Goal: Communication & Community: Answer question/provide support

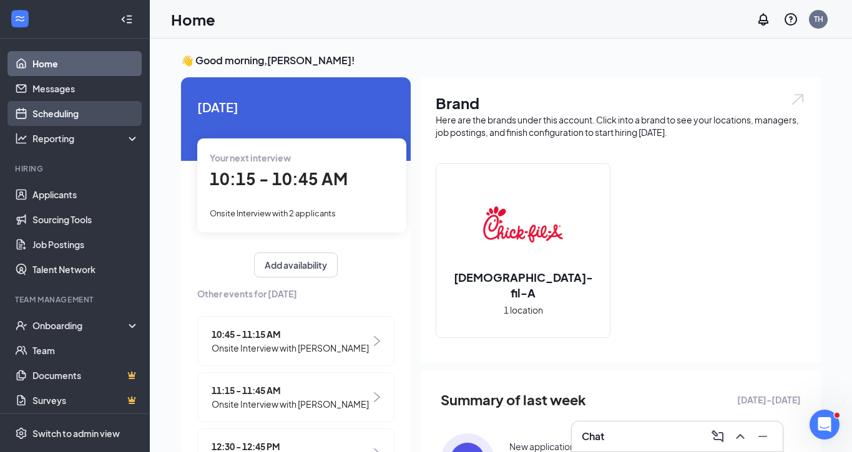
click at [53, 113] on link "Scheduling" at bounding box center [85, 113] width 107 height 25
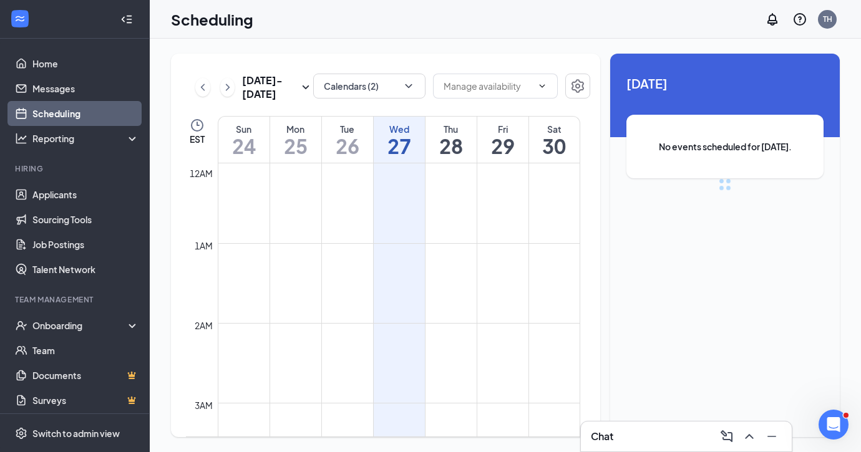
scroll to position [613, 0]
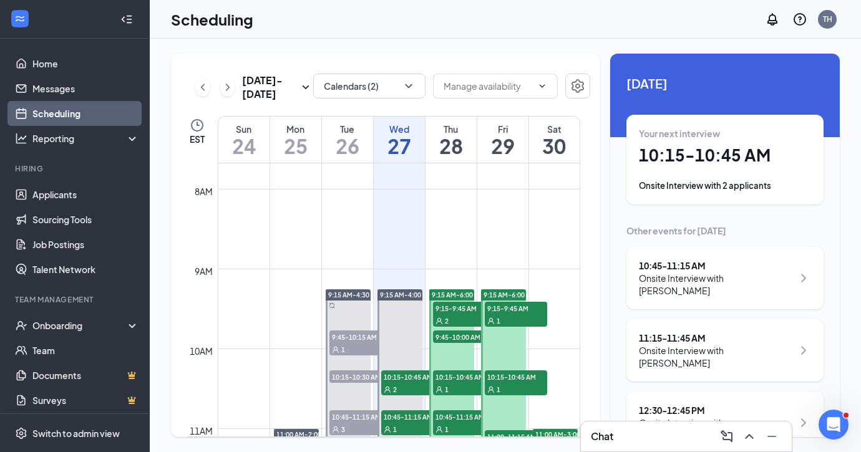
click at [496, 139] on h1 "29" at bounding box center [502, 145] width 51 height 21
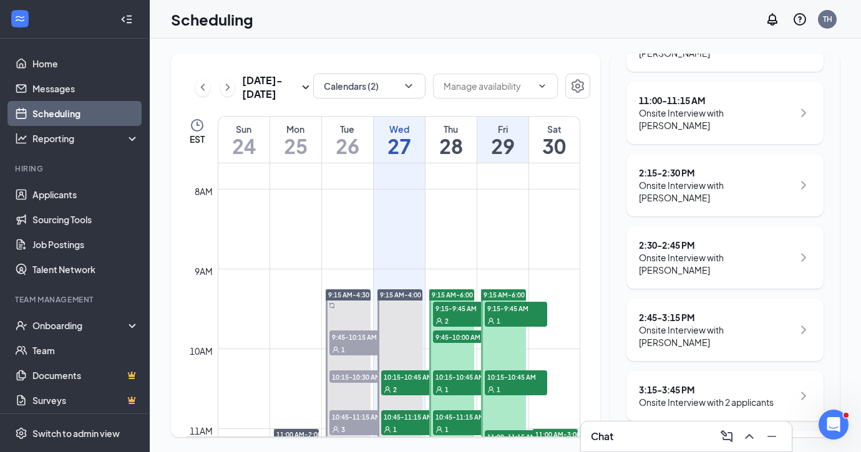
scroll to position [222, 0]
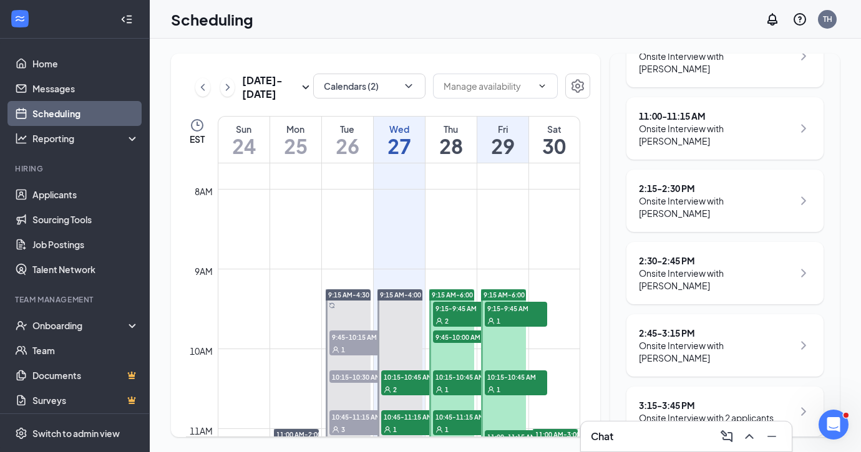
click at [544, 135] on h1 "30" at bounding box center [554, 145] width 51 height 21
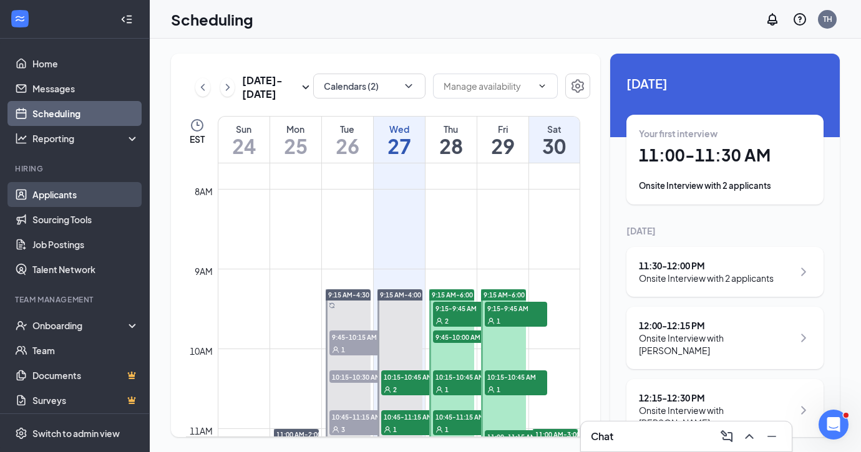
click at [67, 193] on link "Applicants" at bounding box center [85, 194] width 107 height 25
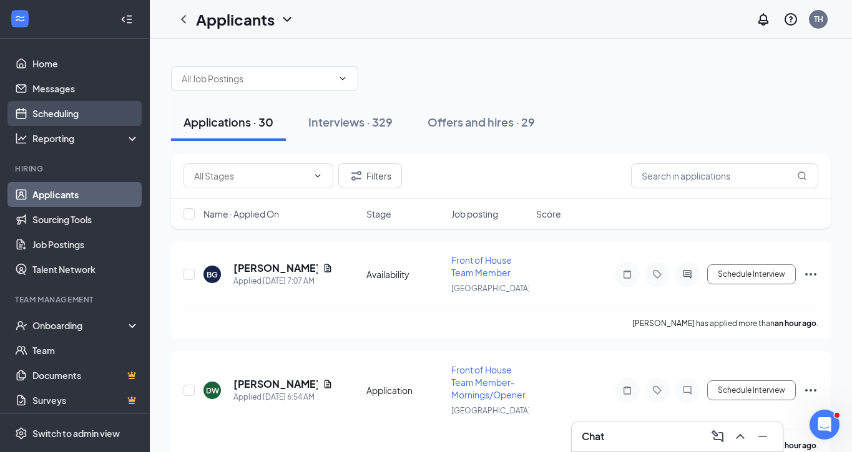
click at [39, 113] on link "Scheduling" at bounding box center [85, 113] width 107 height 25
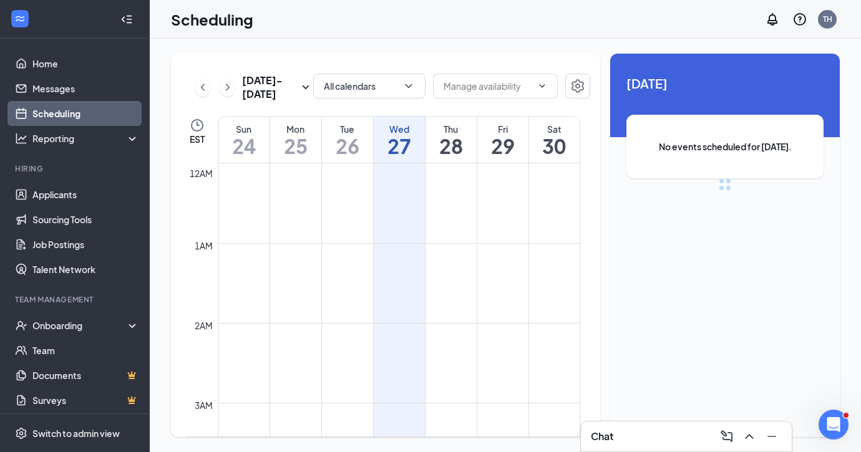
scroll to position [613, 0]
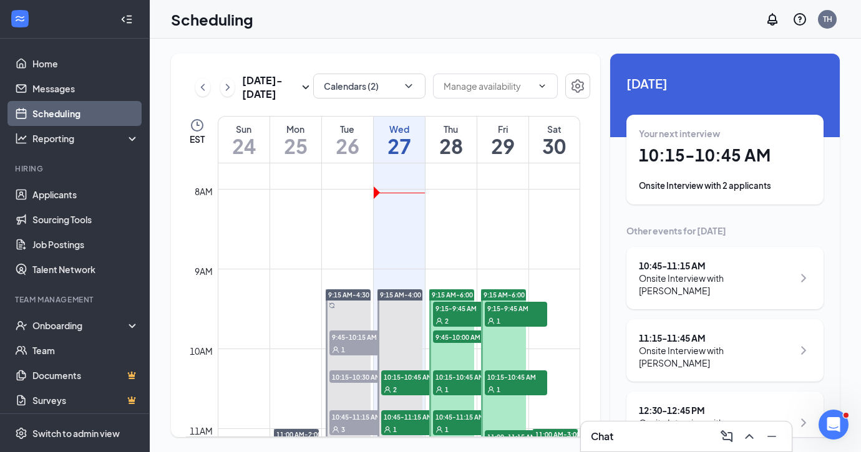
click at [691, 165] on h1 "10:15 - 10:45 AM" at bounding box center [725, 155] width 172 height 21
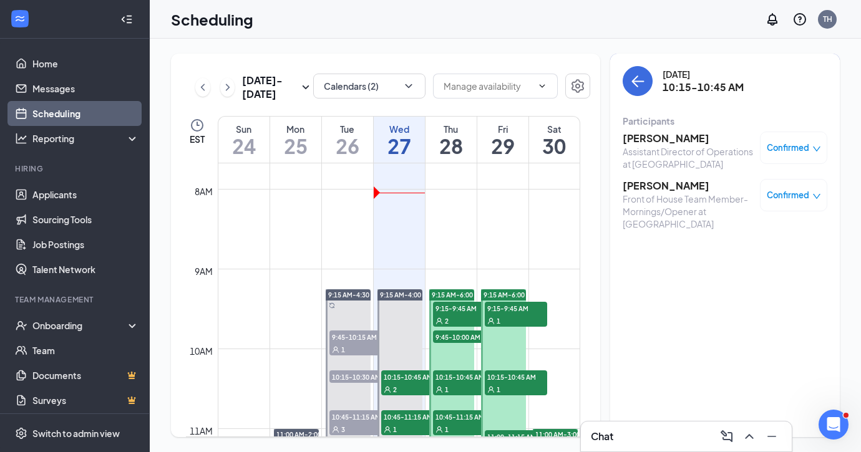
click at [660, 135] on h3 "[PERSON_NAME]" at bounding box center [688, 139] width 131 height 14
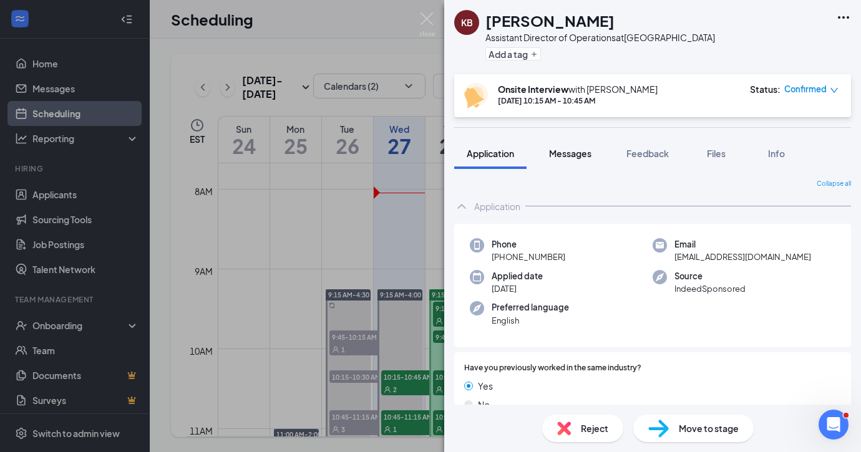
click at [580, 158] on span "Messages" at bounding box center [570, 153] width 42 height 11
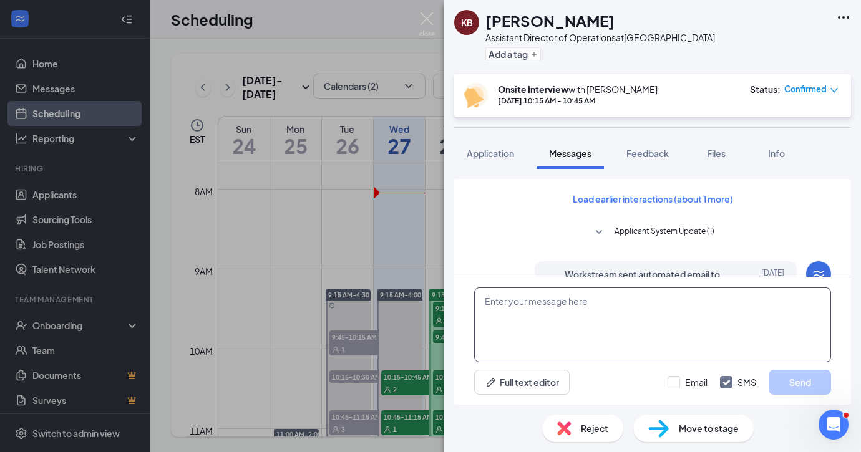
click at [499, 305] on textarea at bounding box center [652, 325] width 357 height 75
paste textarea "Hi, looking forward to our interview! Our [GEOGRAPHIC_DATA] location is under a…"
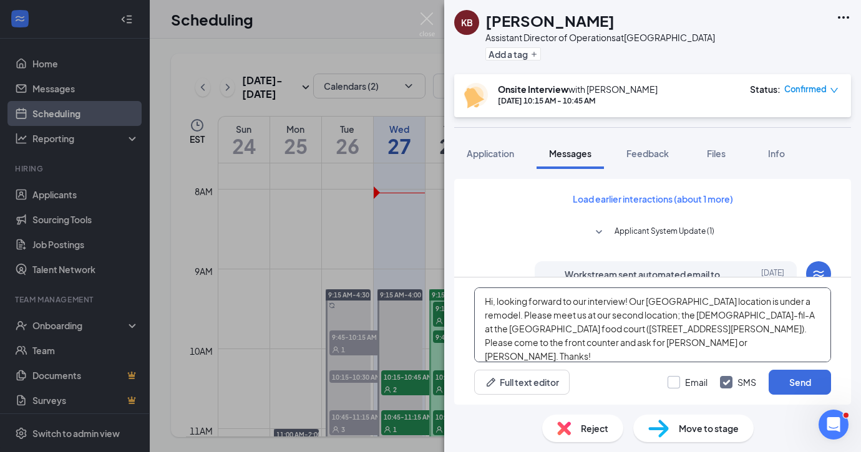
type textarea "Hi, looking forward to our interview! Our [GEOGRAPHIC_DATA] location is under a…"
click at [671, 382] on input "Email" at bounding box center [688, 382] width 40 height 12
checkbox input "true"
click at [797, 381] on button "Send" at bounding box center [800, 382] width 62 height 25
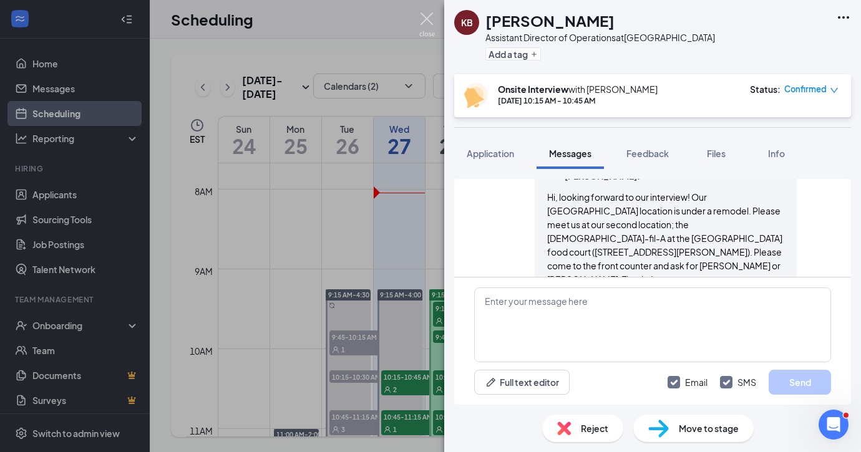
scroll to position [1003, 0]
click at [429, 24] on img at bounding box center [427, 24] width 16 height 24
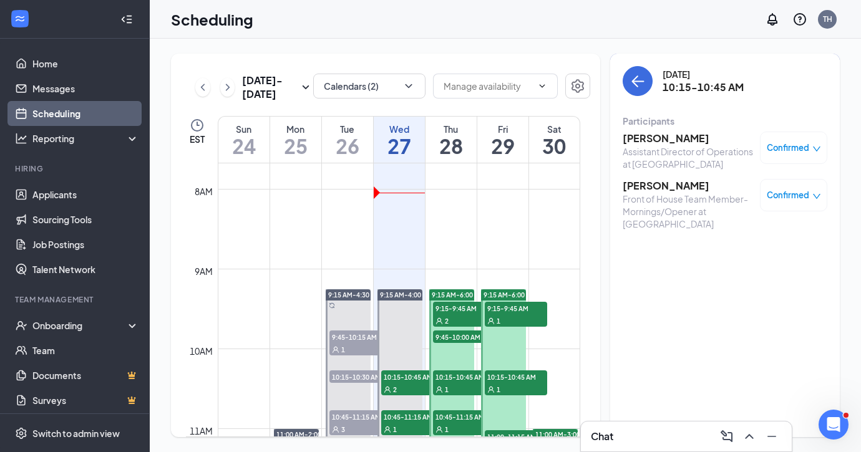
click at [676, 193] on h3 "[PERSON_NAME]" at bounding box center [688, 186] width 131 height 14
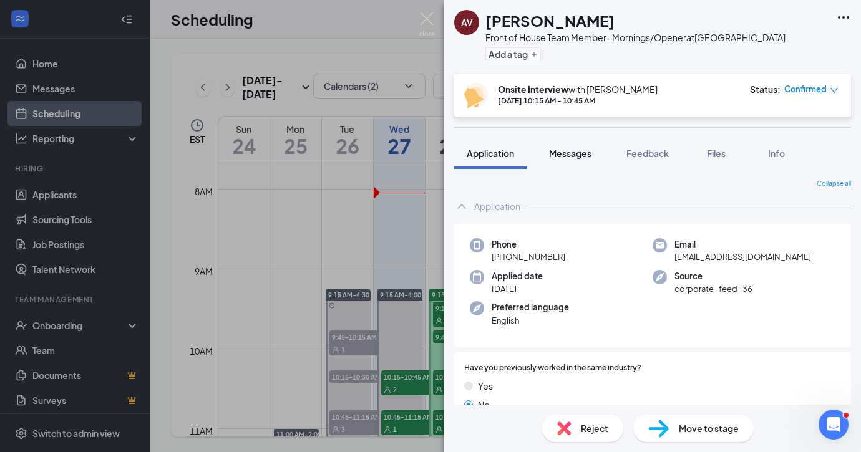
click at [579, 155] on span "Messages" at bounding box center [570, 153] width 42 height 11
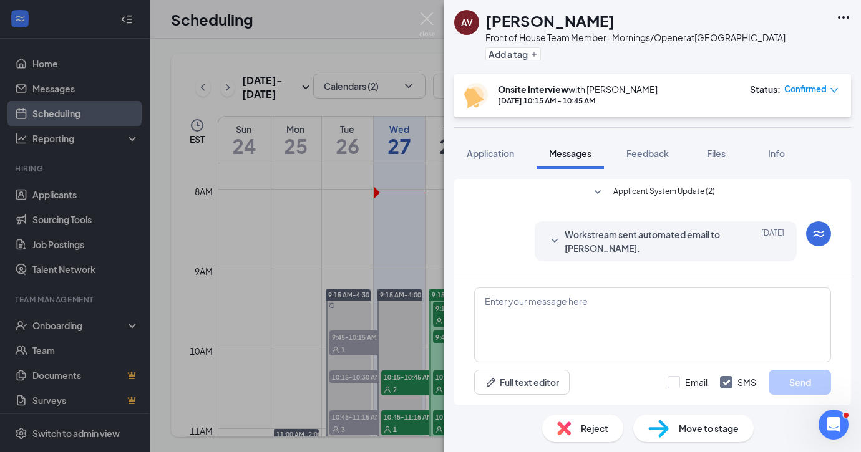
scroll to position [424, 0]
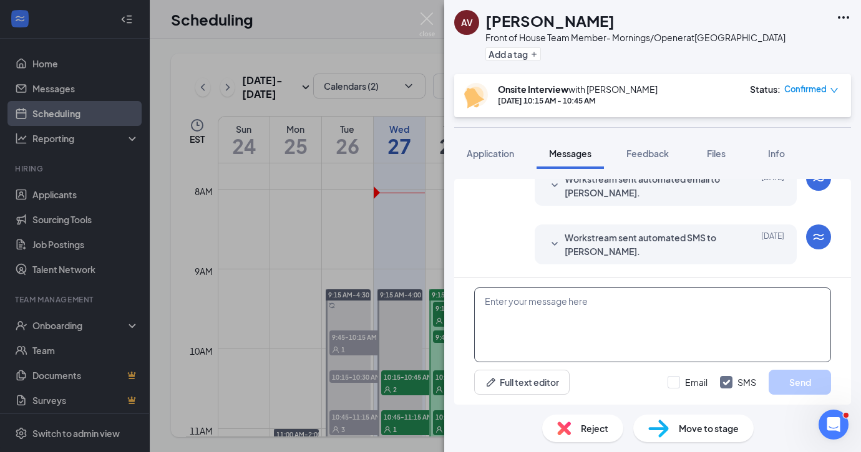
click at [529, 312] on textarea at bounding box center [652, 325] width 357 height 75
paste textarea "Hi, looking forward to our interview! Our [GEOGRAPHIC_DATA] location is under a…"
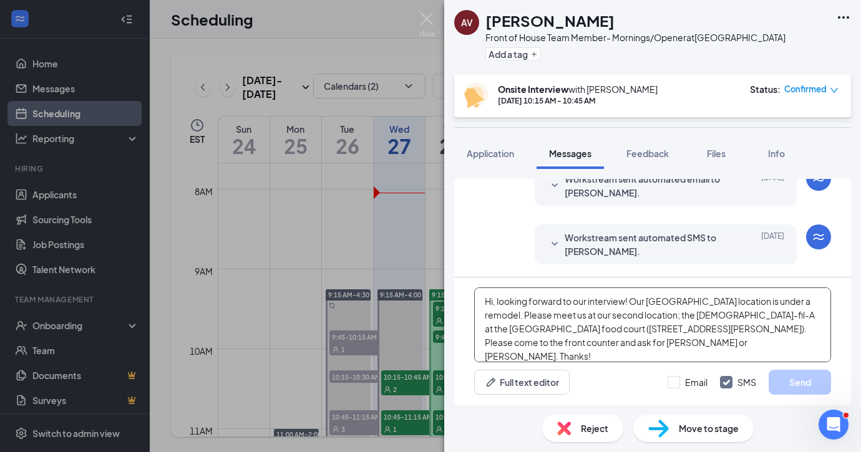
scroll to position [21, 0]
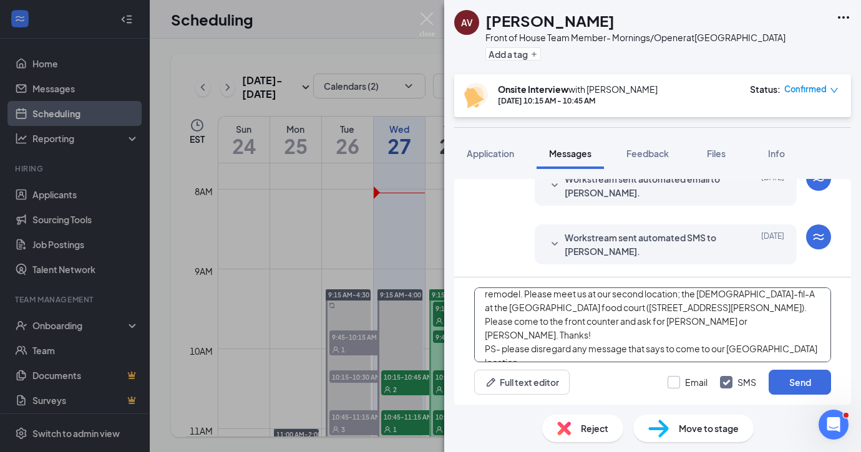
type textarea "Hi, looking forward to our interview! Our [GEOGRAPHIC_DATA] location is under a…"
click at [671, 378] on input "Email" at bounding box center [688, 382] width 40 height 12
checkbox input "true"
click at [782, 380] on button "Send" at bounding box center [800, 382] width 62 height 25
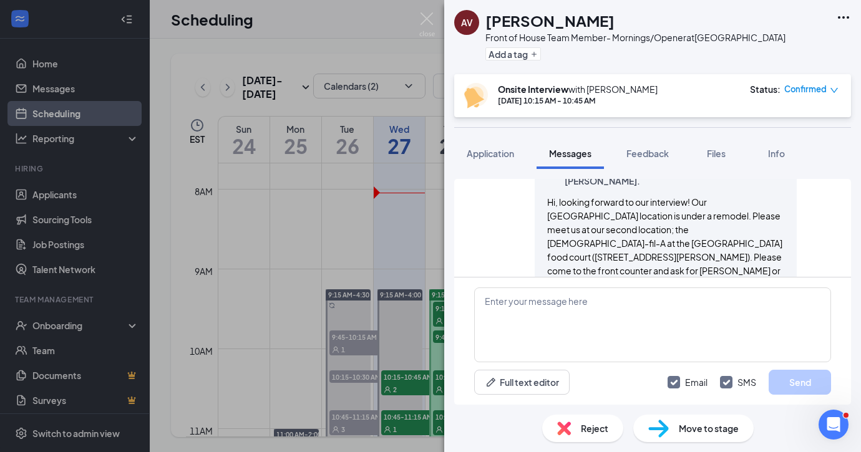
scroll to position [748, 0]
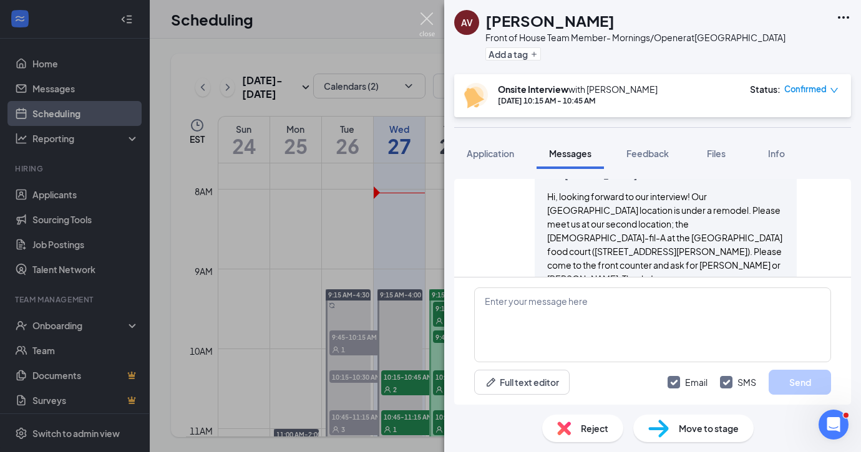
click at [426, 19] on img at bounding box center [427, 24] width 16 height 24
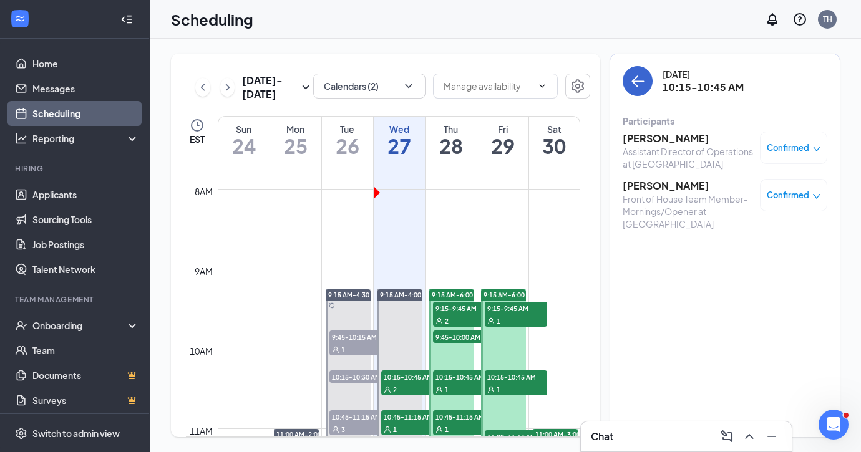
click at [632, 88] on icon "ArrowLeft" at bounding box center [637, 81] width 15 height 15
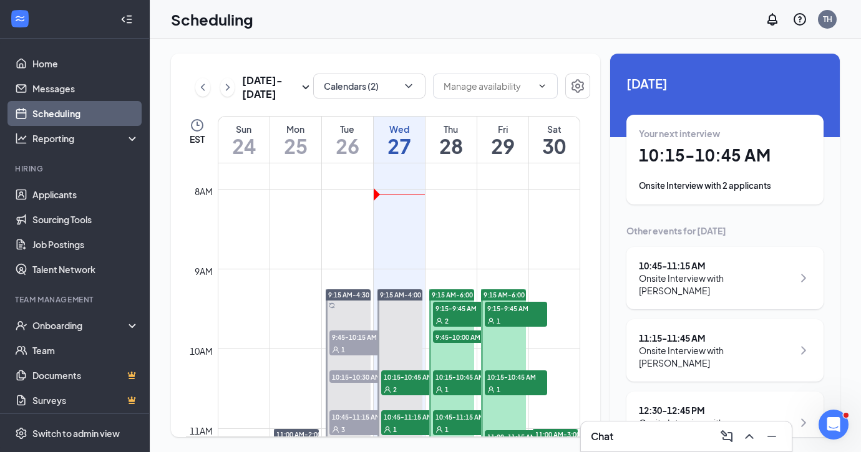
click at [729, 262] on div "10:45 - 11:15 AM" at bounding box center [716, 266] width 154 height 12
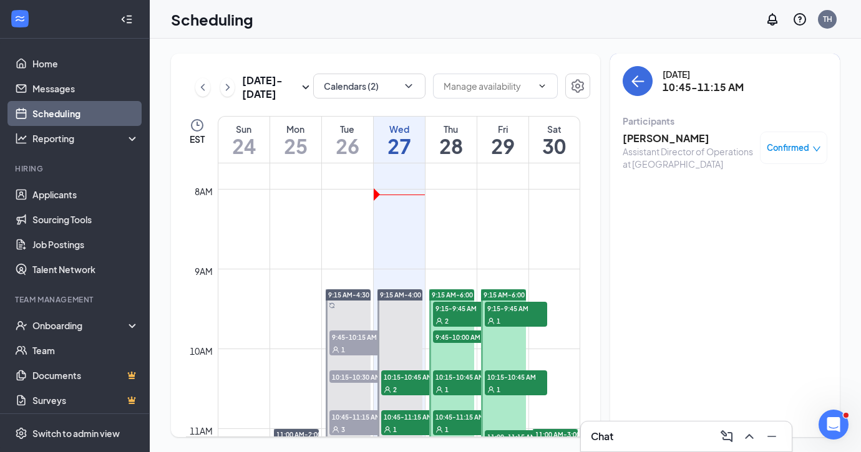
click at [649, 137] on h3 "[PERSON_NAME]" at bounding box center [688, 139] width 131 height 14
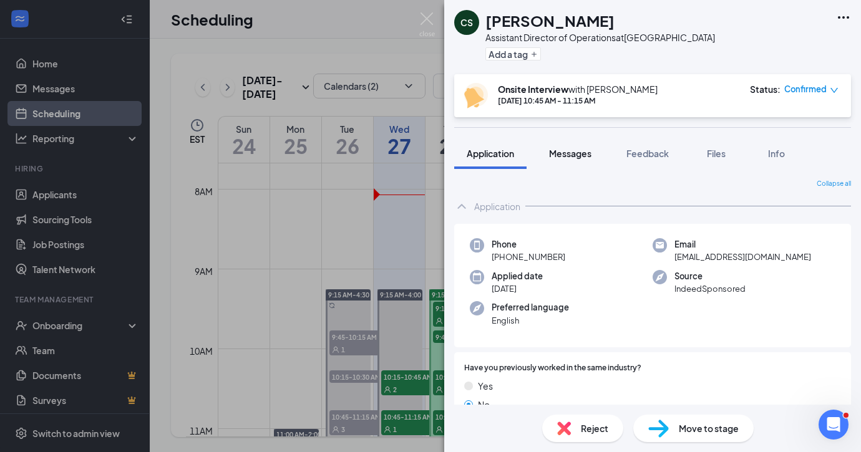
click at [572, 151] on span "Messages" at bounding box center [570, 153] width 42 height 11
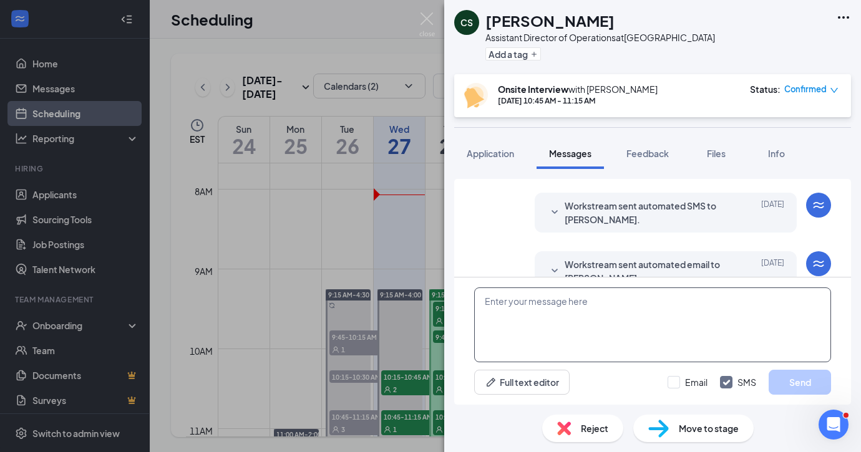
scroll to position [209, 0]
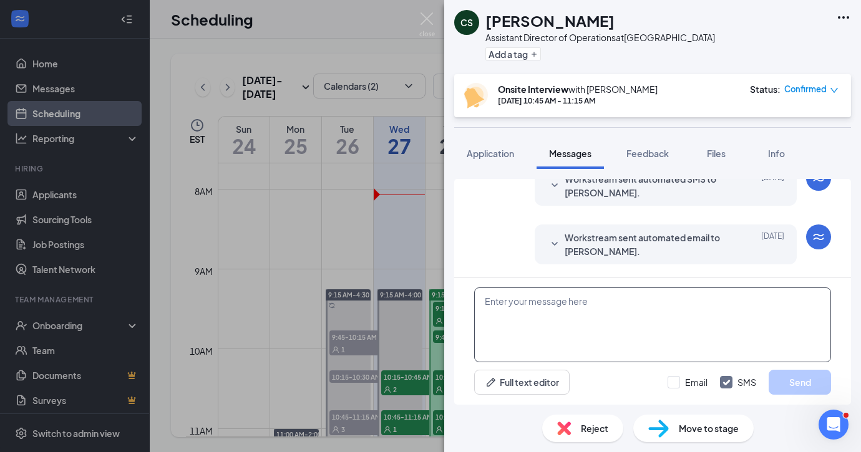
click at [505, 300] on textarea at bounding box center [652, 325] width 357 height 75
paste textarea "Hi, looking forward to our interview! Our [GEOGRAPHIC_DATA] location is under a…"
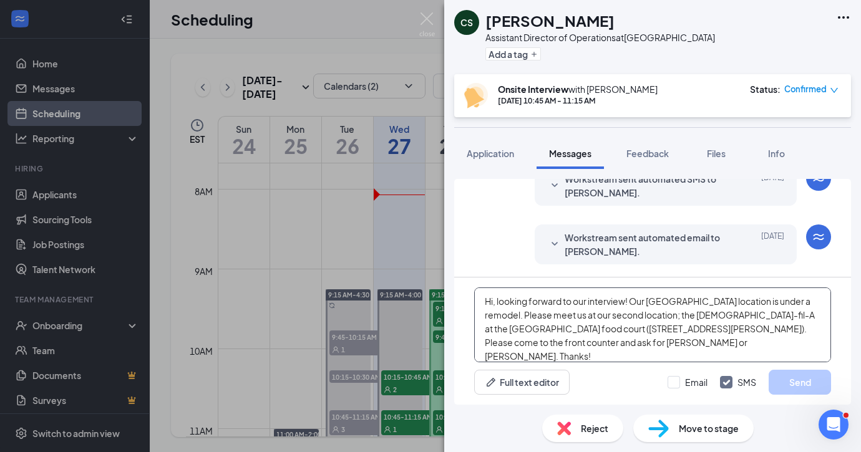
scroll to position [21, 0]
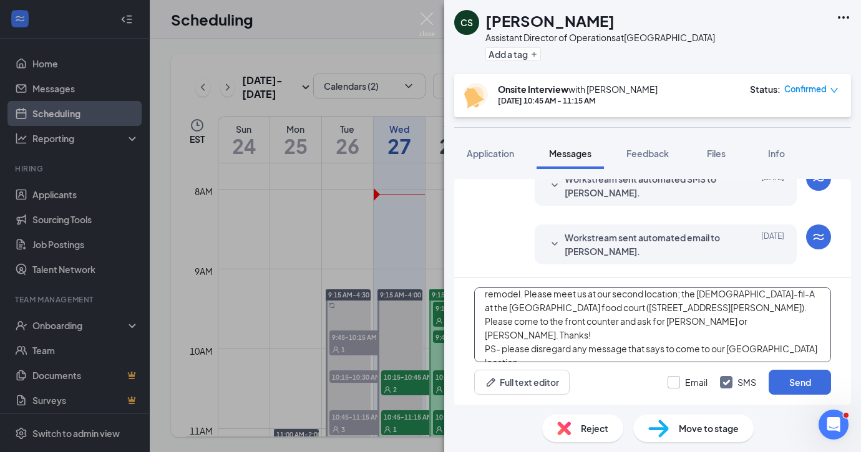
type textarea "Hi, looking forward to our interview! Our [GEOGRAPHIC_DATA] location is under a…"
click at [676, 381] on div at bounding box center [674, 382] width 12 height 12
click at [676, 381] on input "Email" at bounding box center [688, 382] width 40 height 12
checkbox input "true"
click at [805, 382] on button "Send" at bounding box center [800, 382] width 62 height 25
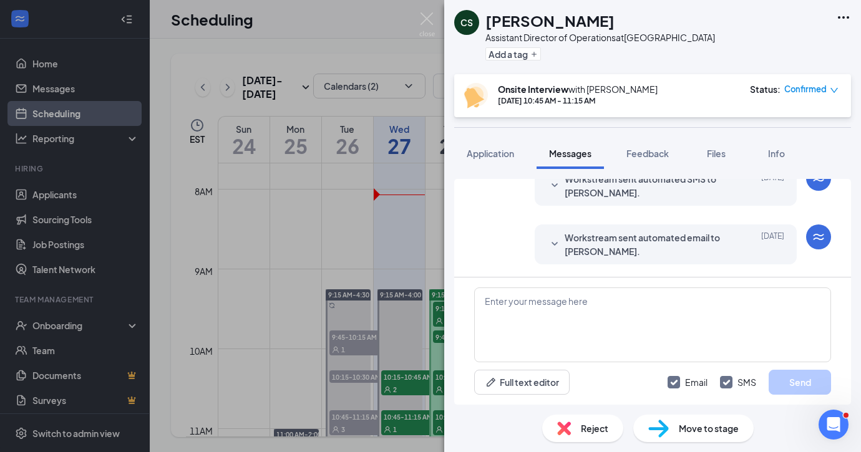
scroll to position [534, 0]
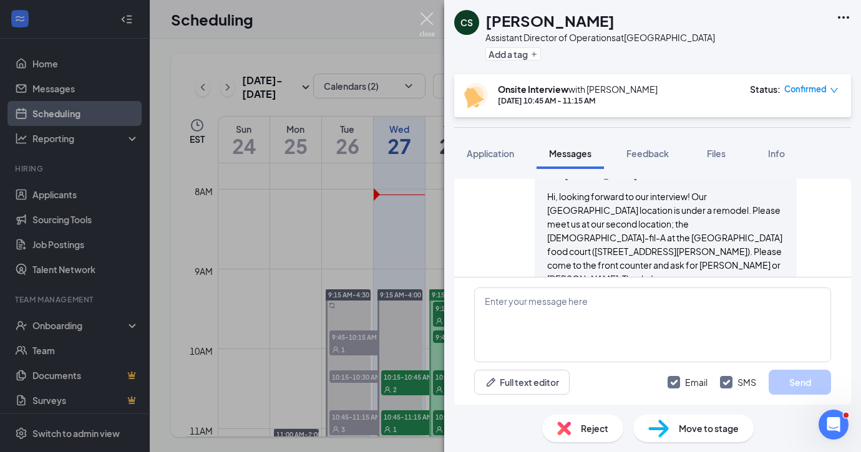
click at [428, 16] on img at bounding box center [427, 24] width 16 height 24
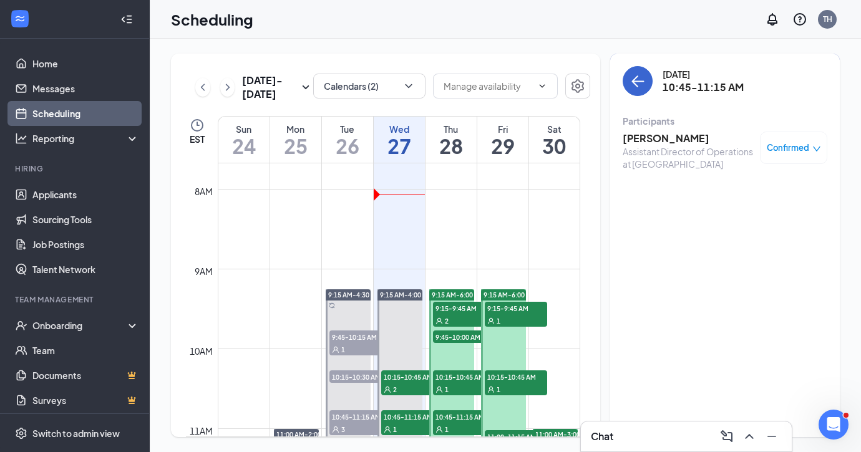
click at [637, 85] on icon "ArrowLeft" at bounding box center [637, 81] width 15 height 15
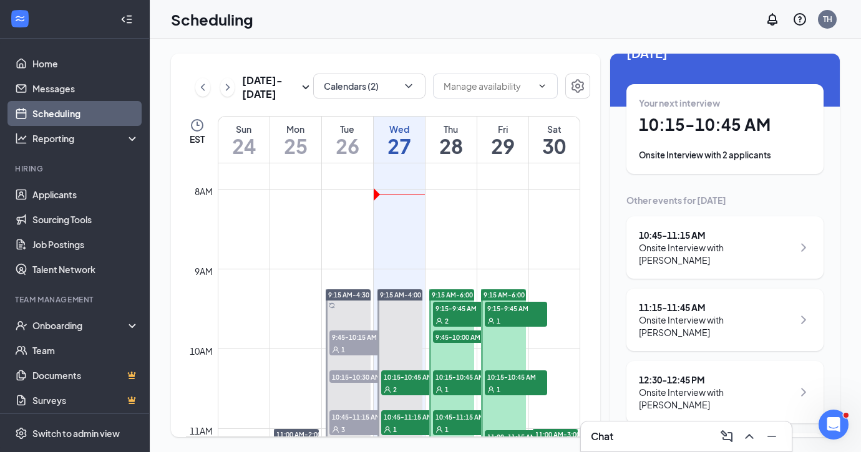
scroll to position [31, 0]
click at [740, 314] on div "Onsite Interview with [PERSON_NAME]" at bounding box center [716, 326] width 154 height 25
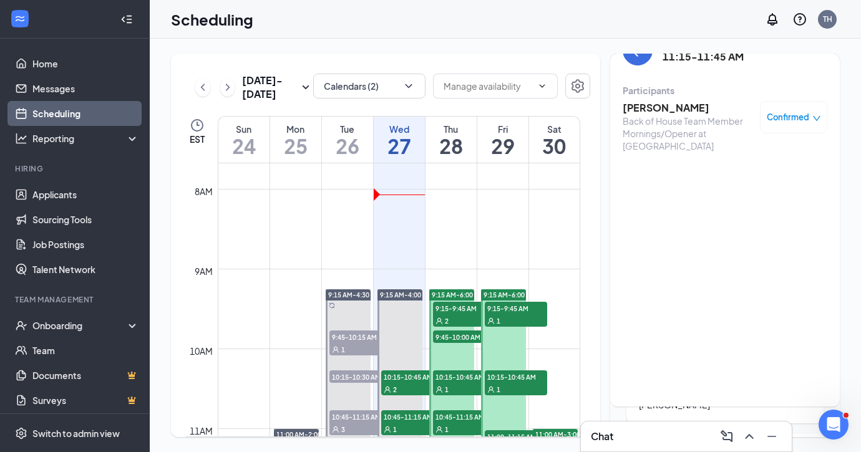
click at [647, 104] on h3 "[PERSON_NAME]" at bounding box center [688, 108] width 131 height 14
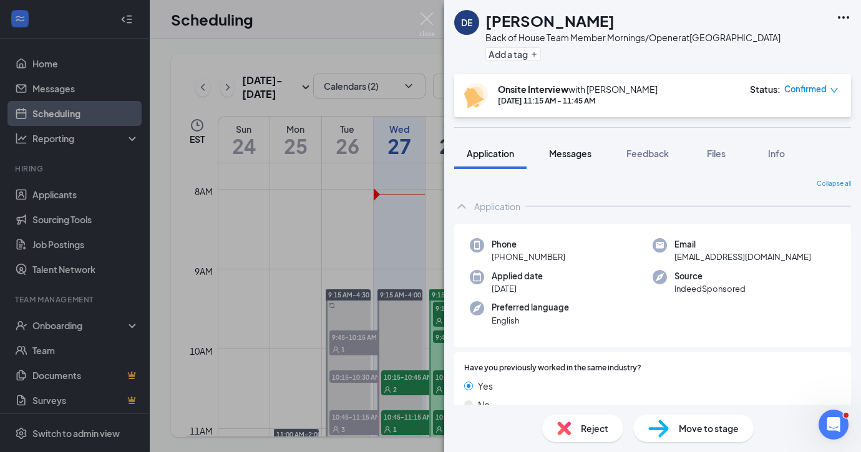
click at [567, 153] on span "Messages" at bounding box center [570, 153] width 42 height 11
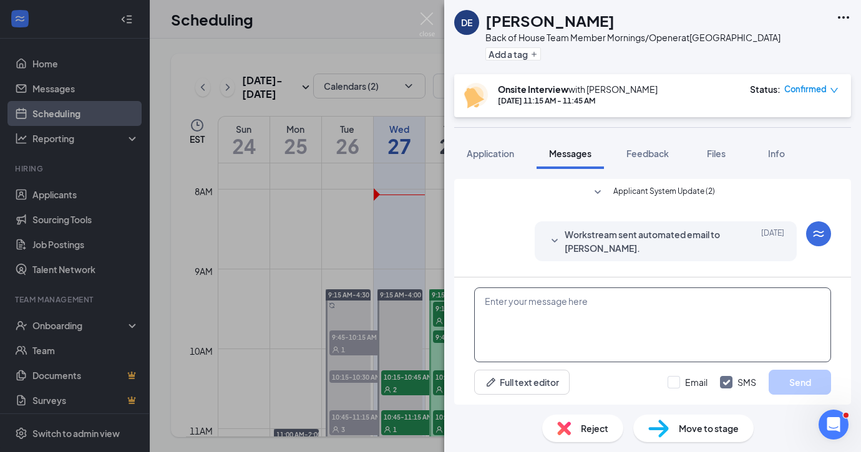
scroll to position [363, 0]
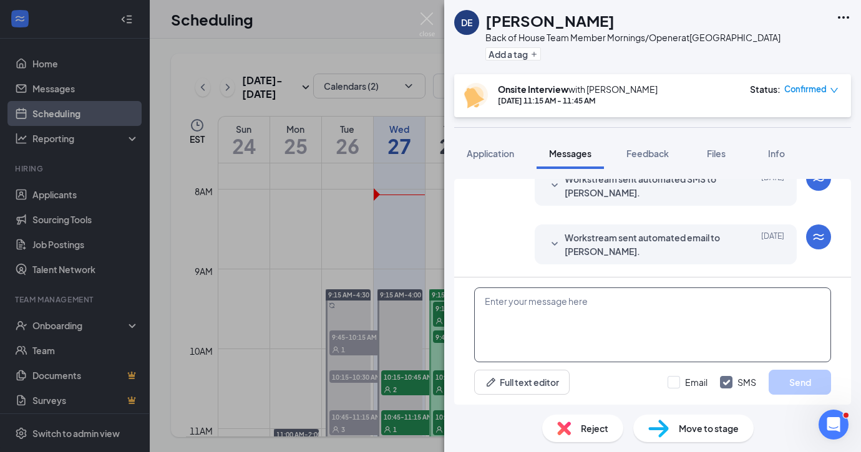
click at [496, 313] on textarea at bounding box center [652, 325] width 357 height 75
paste textarea "Hi, looking forward to our interview! Our [GEOGRAPHIC_DATA] location is under a…"
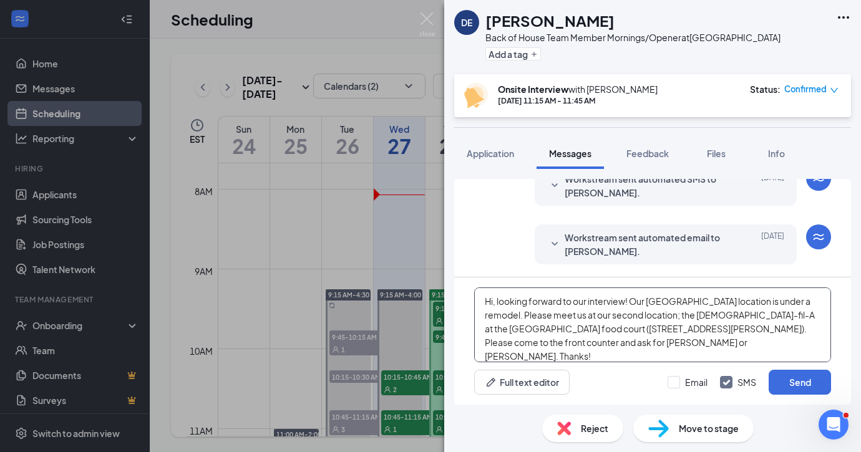
scroll to position [21, 0]
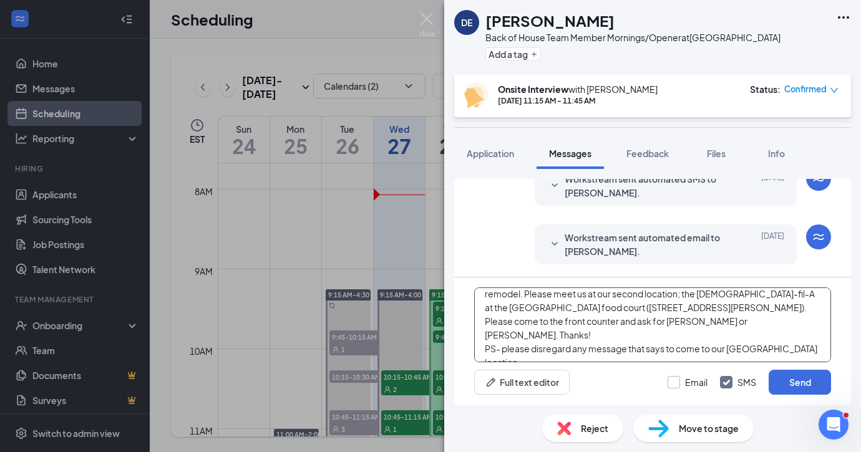
type textarea "Hi, looking forward to our interview! Our [GEOGRAPHIC_DATA] location is under a…"
click at [673, 386] on div at bounding box center [674, 382] width 12 height 12
click at [673, 386] on input "Email" at bounding box center [688, 382] width 40 height 12
checkbox input "true"
click at [791, 379] on button "Send" at bounding box center [800, 382] width 62 height 25
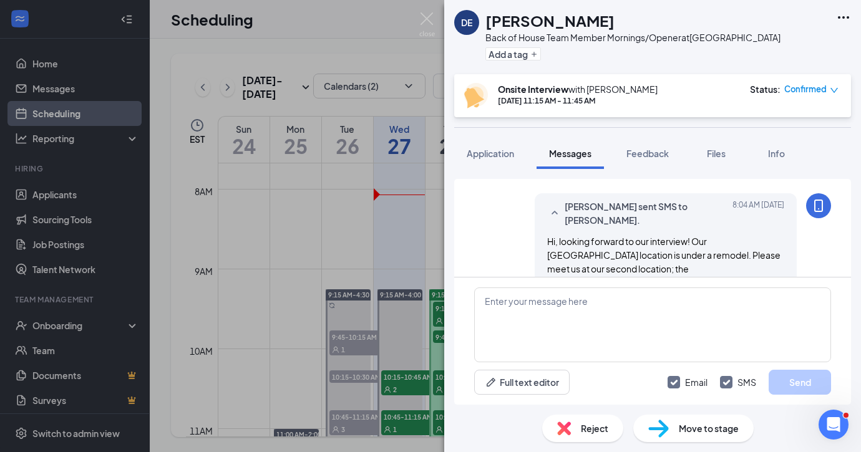
scroll to position [687, 0]
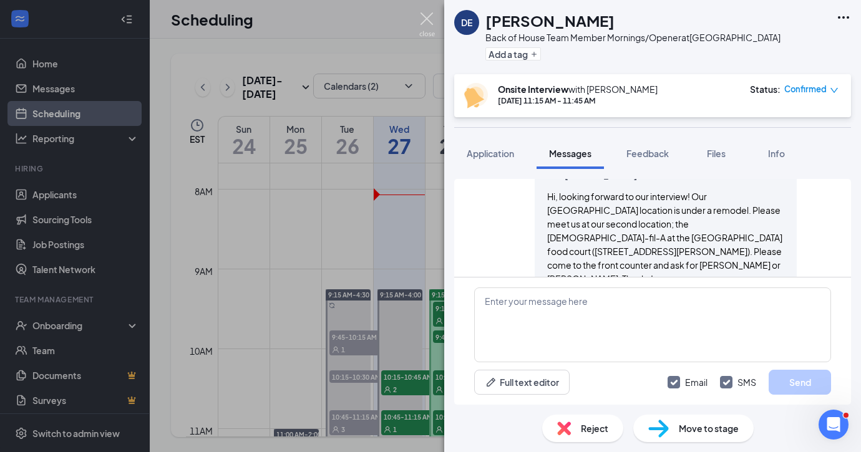
click at [424, 16] on img at bounding box center [427, 24] width 16 height 24
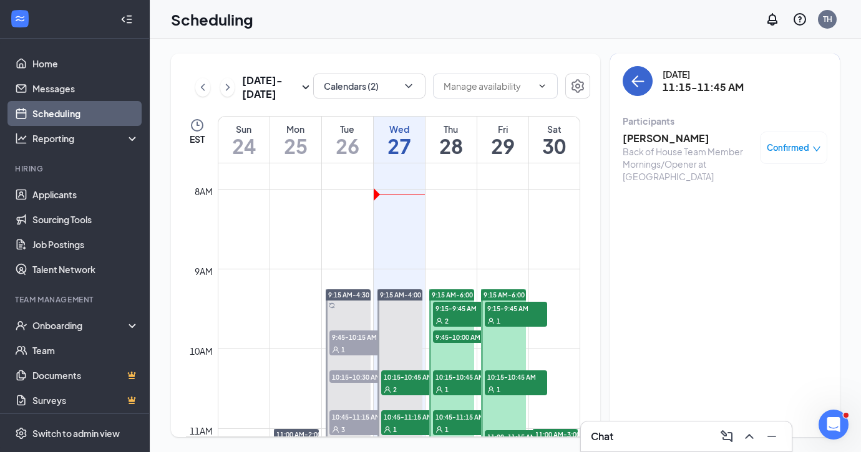
click at [628, 79] on button "back-button" at bounding box center [638, 81] width 30 height 30
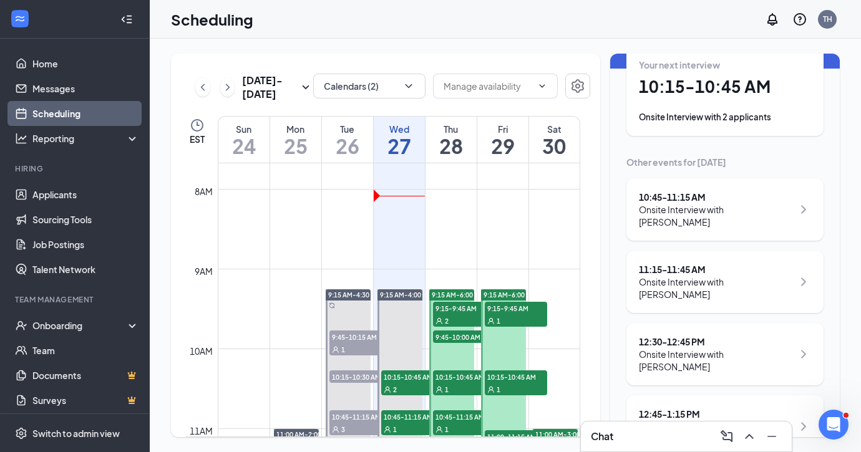
scroll to position [87, 0]
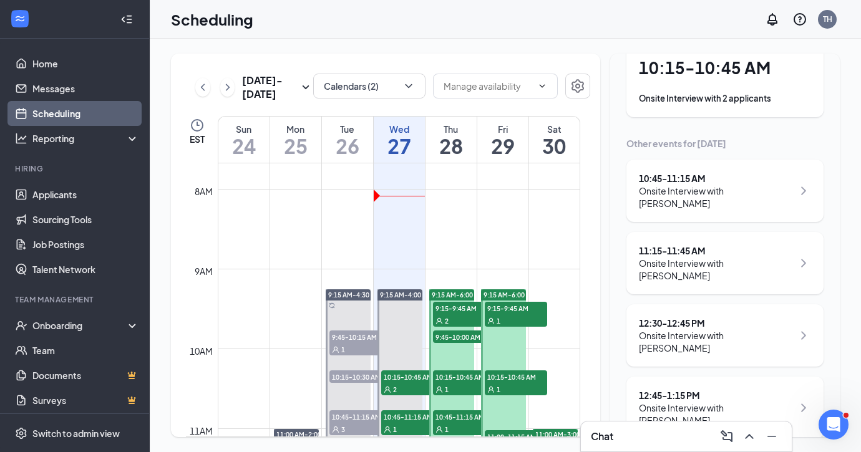
click at [713, 317] on div "12:30 - 12:45 PM" at bounding box center [716, 323] width 154 height 12
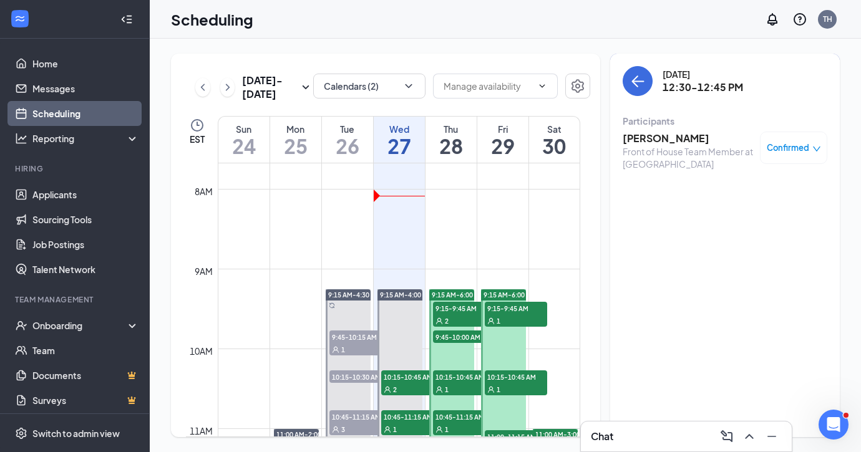
click at [664, 134] on h3 "[PERSON_NAME]" at bounding box center [688, 139] width 131 height 14
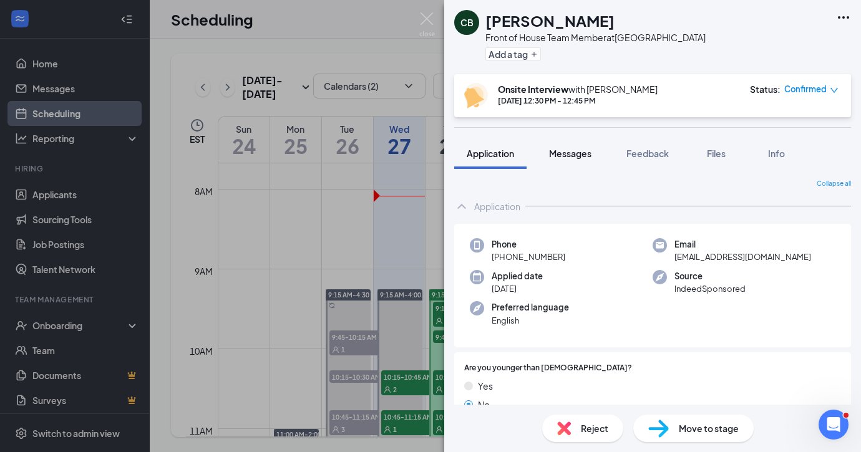
click at [557, 154] on span "Messages" at bounding box center [570, 153] width 42 height 11
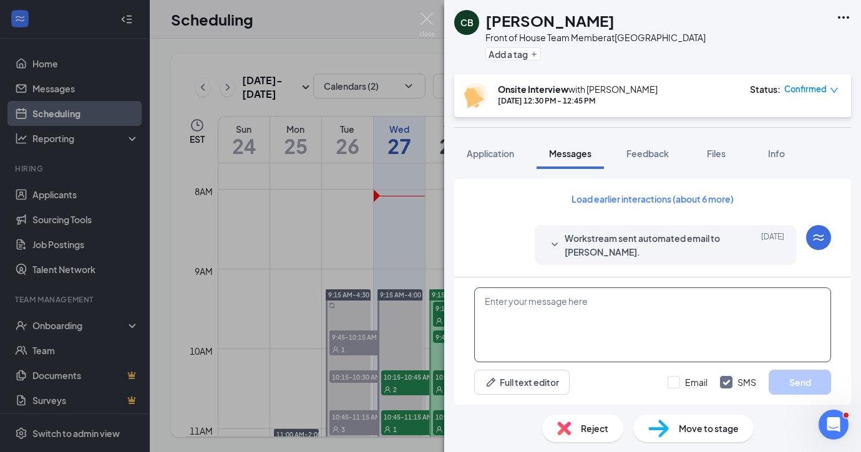
scroll to position [484, 0]
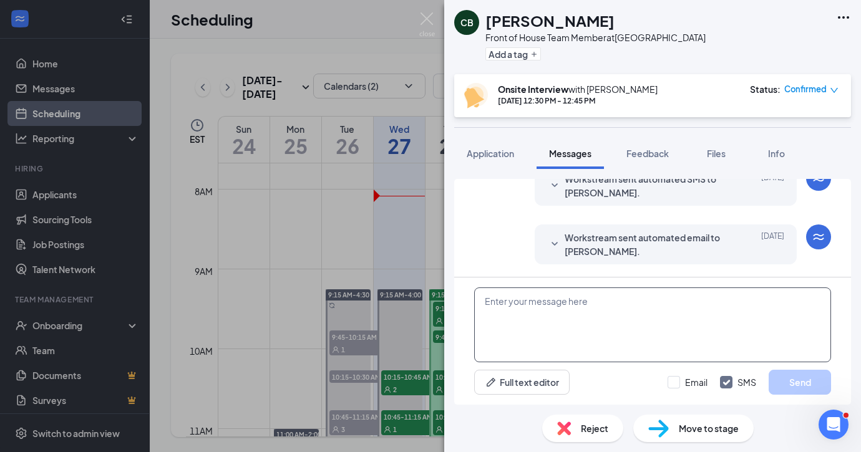
click at [512, 305] on textarea at bounding box center [652, 325] width 357 height 75
paste textarea "Hi, looking forward to our interview! Our [GEOGRAPHIC_DATA] location is under a…"
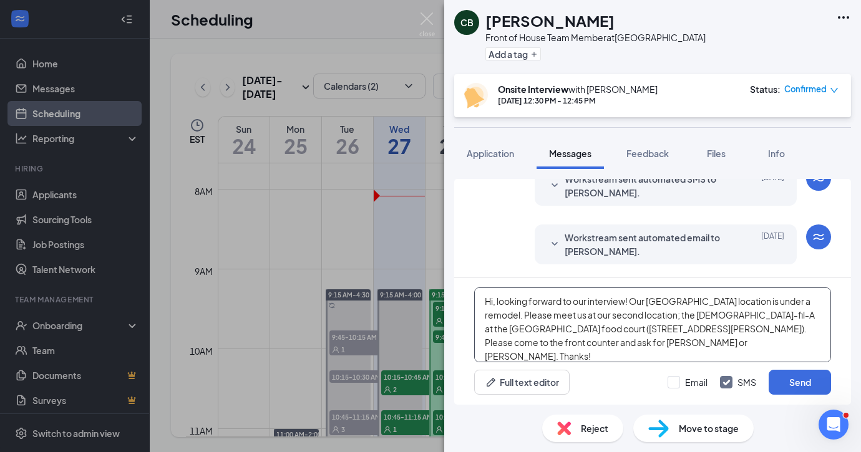
scroll to position [21, 0]
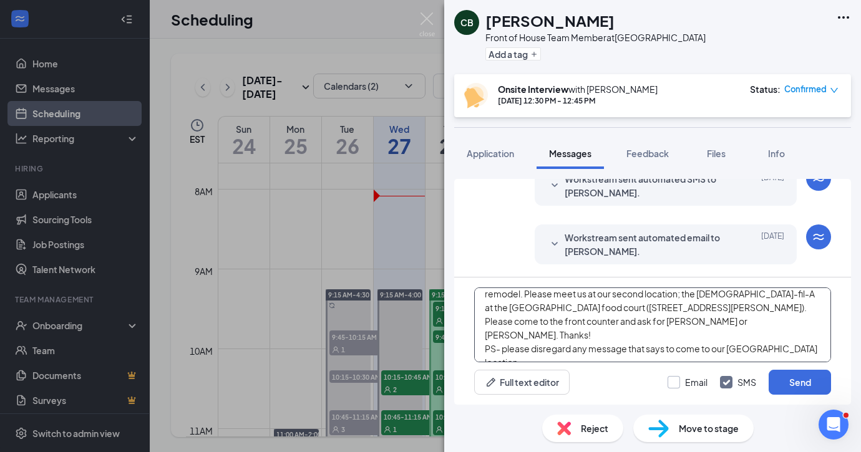
type textarea "Hi, looking forward to our interview! Our [GEOGRAPHIC_DATA] location is under a…"
click at [672, 386] on div at bounding box center [674, 382] width 12 height 12
click at [672, 386] on input "Email" at bounding box center [688, 382] width 40 height 12
checkbox input "true"
click at [798, 378] on button "Send" at bounding box center [800, 382] width 62 height 25
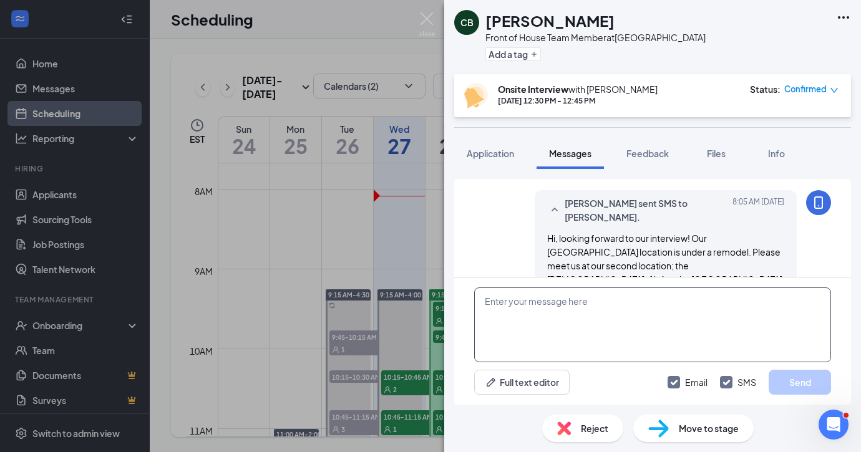
scroll to position [808, 0]
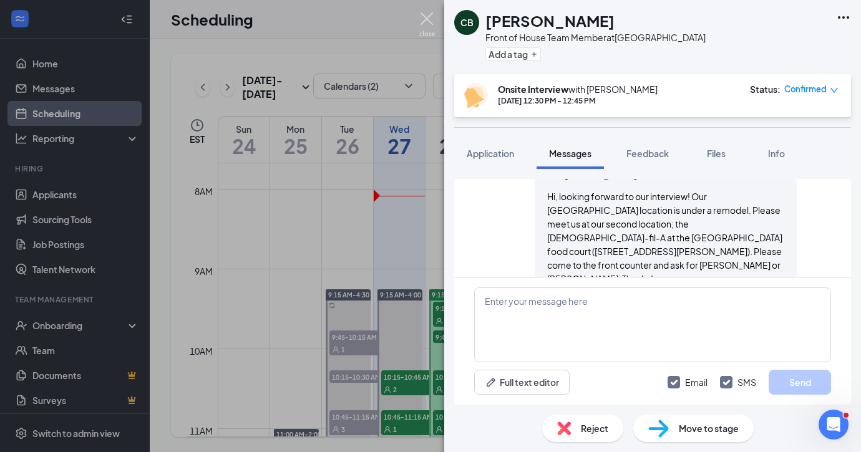
click at [431, 21] on img at bounding box center [427, 24] width 16 height 24
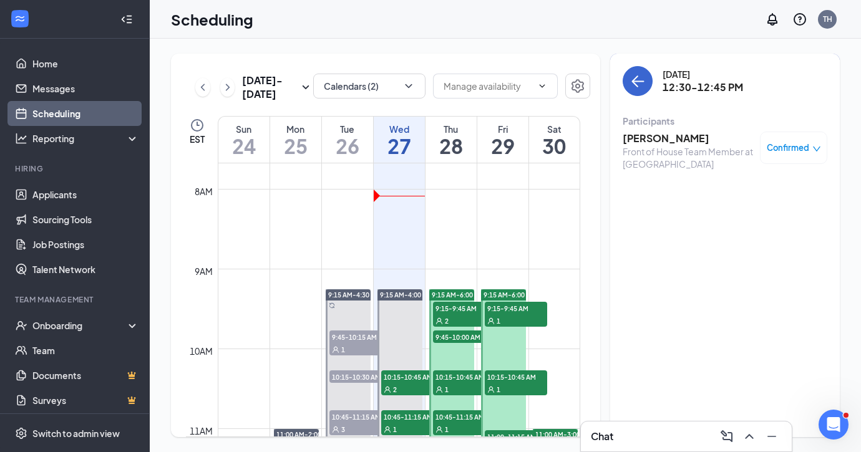
click at [637, 85] on icon "ArrowLeft" at bounding box center [635, 82] width 6 height 12
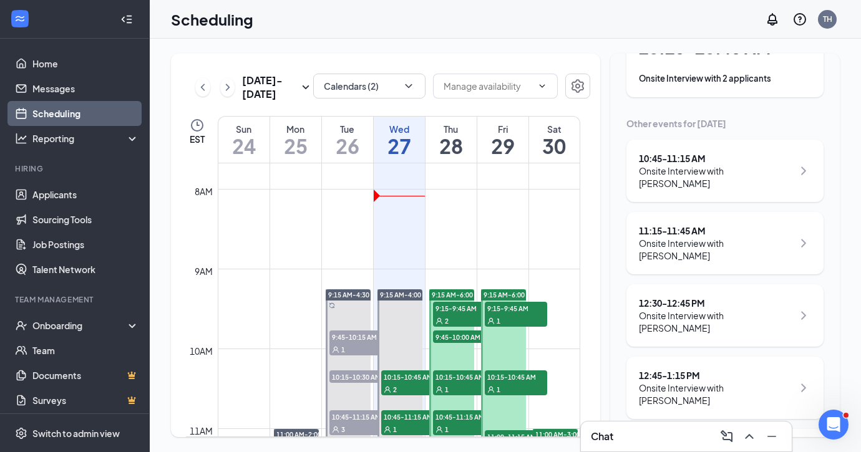
scroll to position [115, 0]
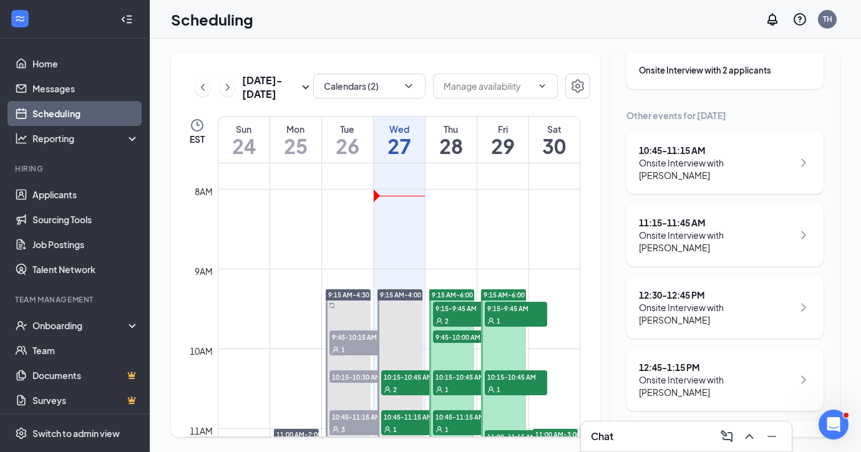
click at [702, 374] on div "Onsite Interview with [PERSON_NAME]" at bounding box center [716, 386] width 154 height 25
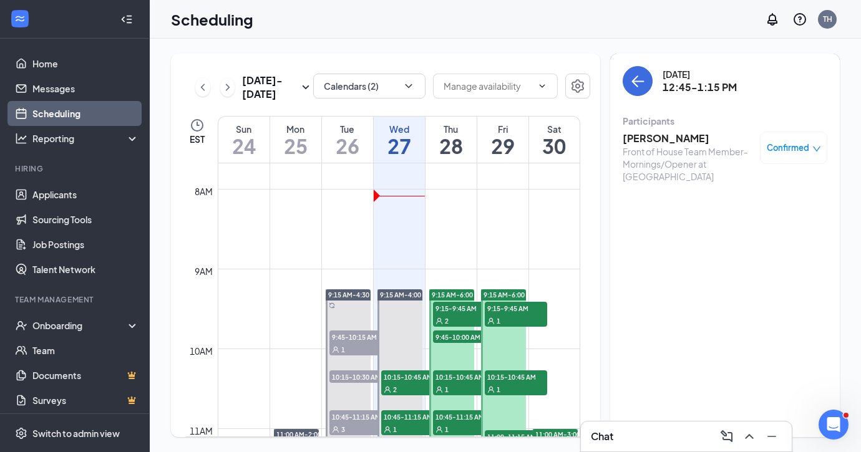
click at [643, 142] on h3 "[PERSON_NAME]" at bounding box center [688, 139] width 131 height 14
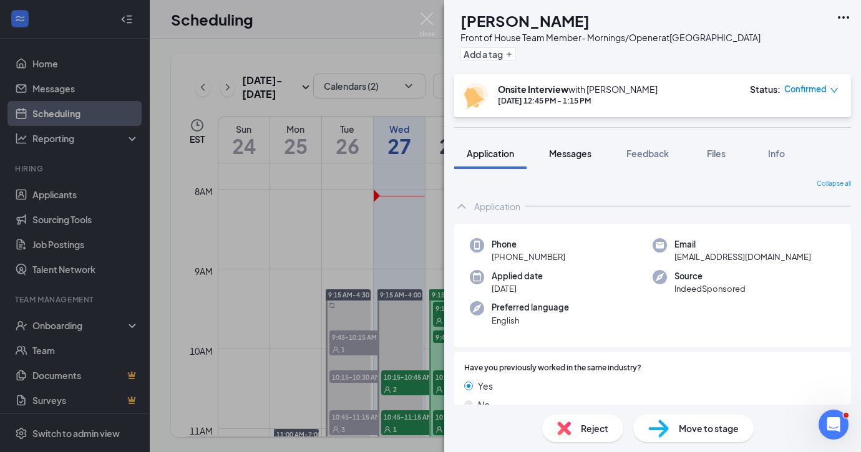
click at [559, 150] on span "Messages" at bounding box center [570, 153] width 42 height 11
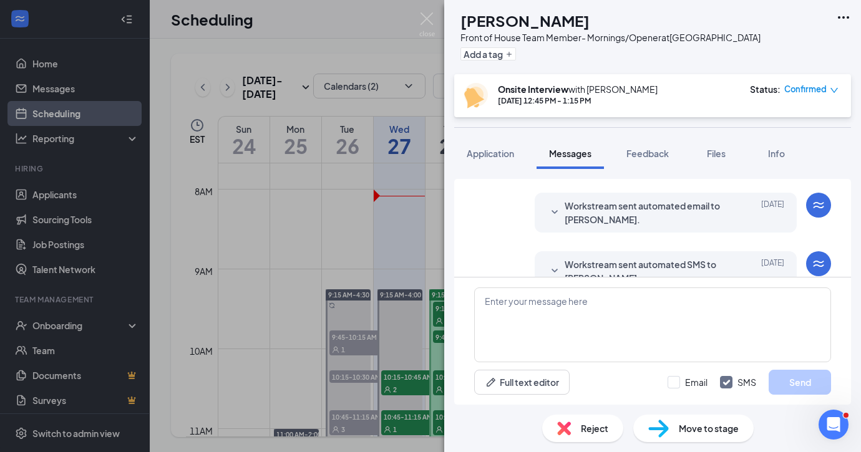
scroll to position [209, 0]
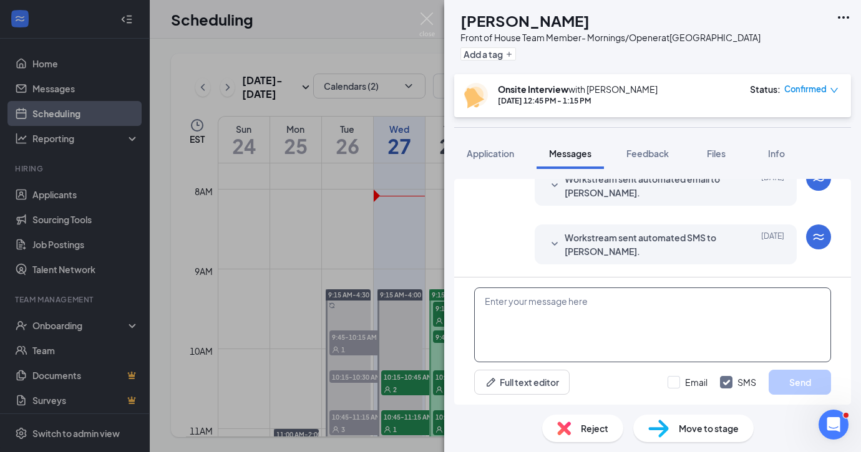
click at [496, 307] on textarea at bounding box center [652, 325] width 357 height 75
paste textarea "Hi, looking forward to our interview! Our [GEOGRAPHIC_DATA] location is under a…"
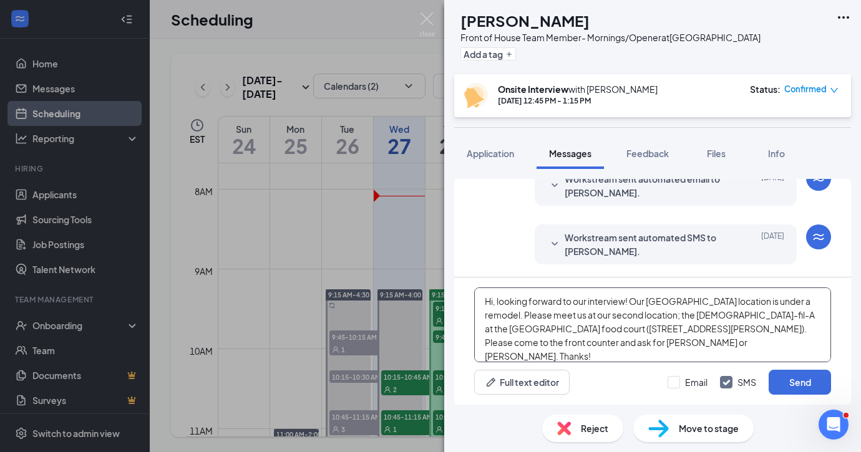
scroll to position [21, 0]
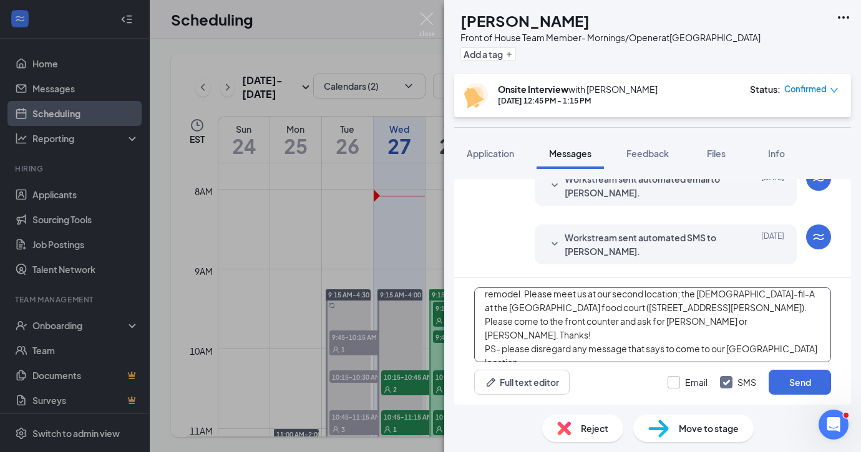
type textarea "Hi, looking forward to our interview! Our [GEOGRAPHIC_DATA] location is under a…"
click at [673, 381] on input "Email" at bounding box center [688, 382] width 40 height 12
checkbox input "true"
click at [814, 382] on button "Send" at bounding box center [800, 382] width 62 height 25
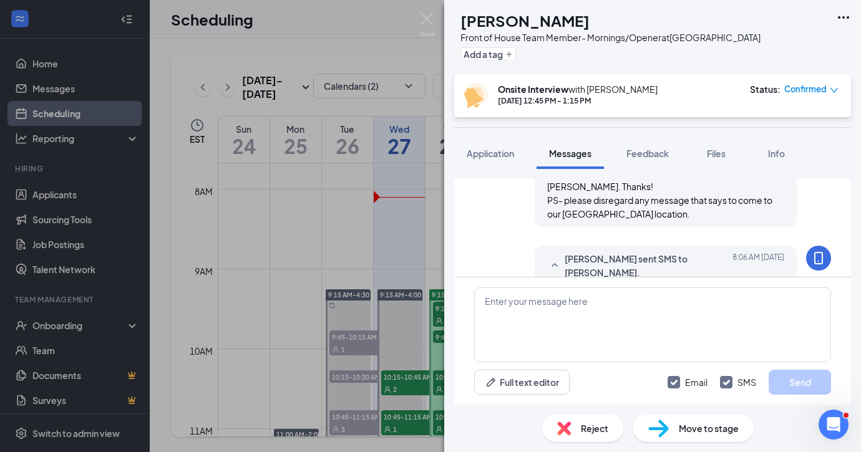
scroll to position [534, 0]
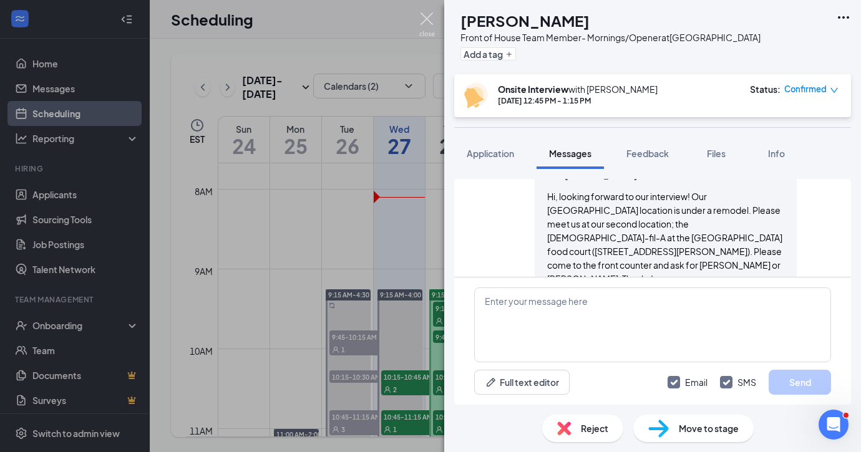
click at [427, 18] on img at bounding box center [427, 24] width 16 height 24
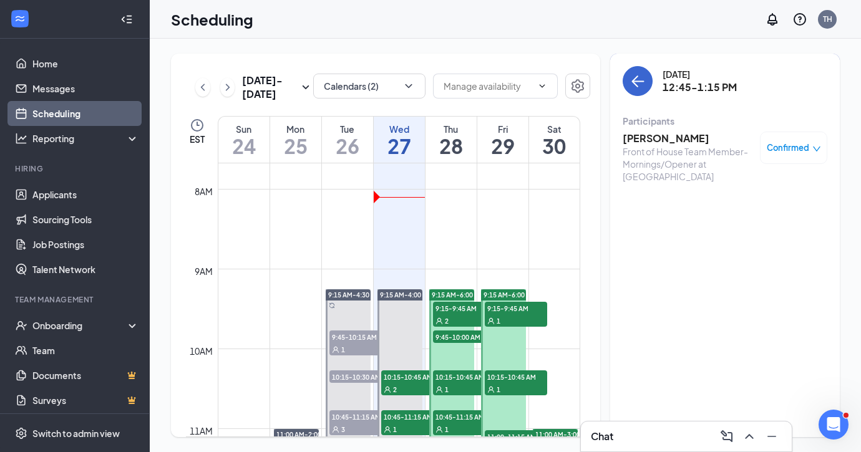
click at [632, 76] on icon "ArrowLeft" at bounding box center [637, 81] width 15 height 15
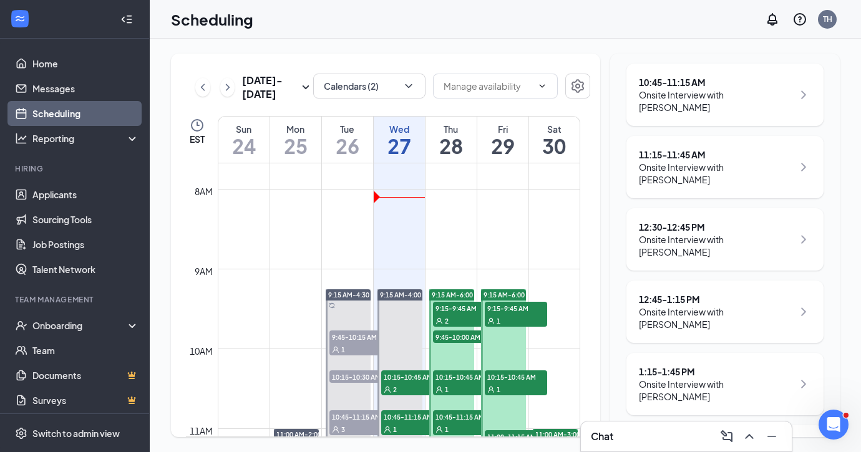
scroll to position [186, 0]
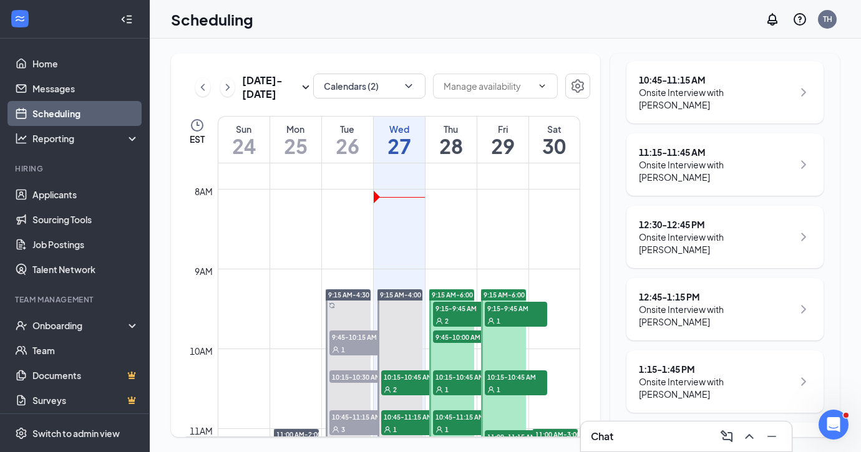
click at [698, 376] on div "Onsite Interview with [PERSON_NAME]" at bounding box center [716, 388] width 154 height 25
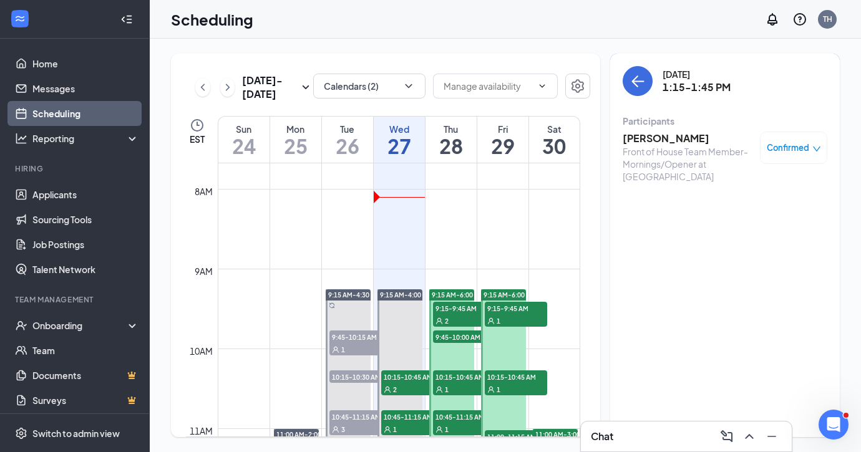
click at [678, 136] on h3 "[PERSON_NAME]" at bounding box center [688, 139] width 131 height 14
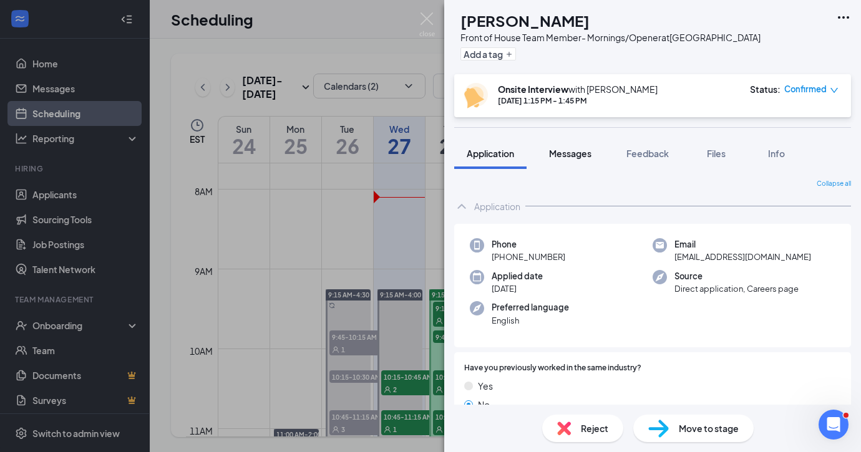
click at [565, 150] on span "Messages" at bounding box center [570, 153] width 42 height 11
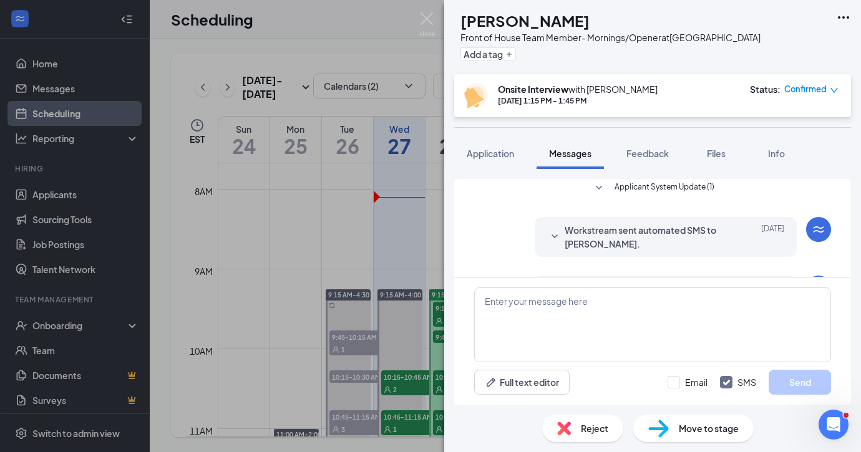
scroll to position [403, 0]
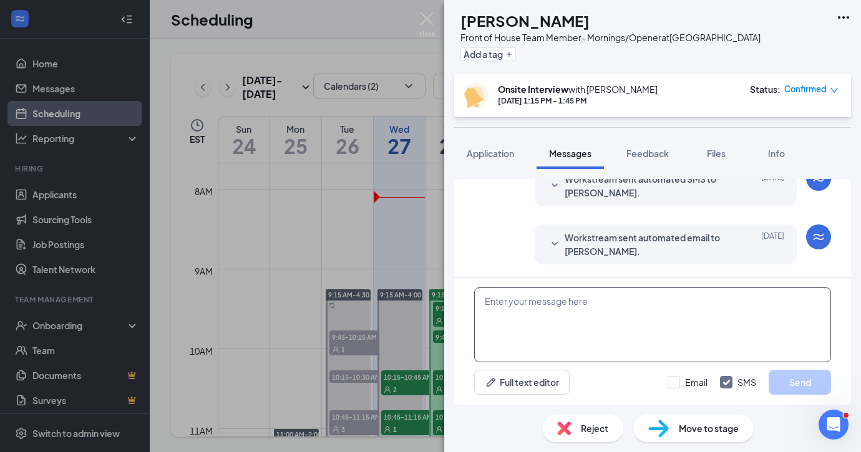
click at [501, 317] on textarea at bounding box center [652, 325] width 357 height 75
paste textarea "Hi, looking forward to our interview! Our [GEOGRAPHIC_DATA] location is under a…"
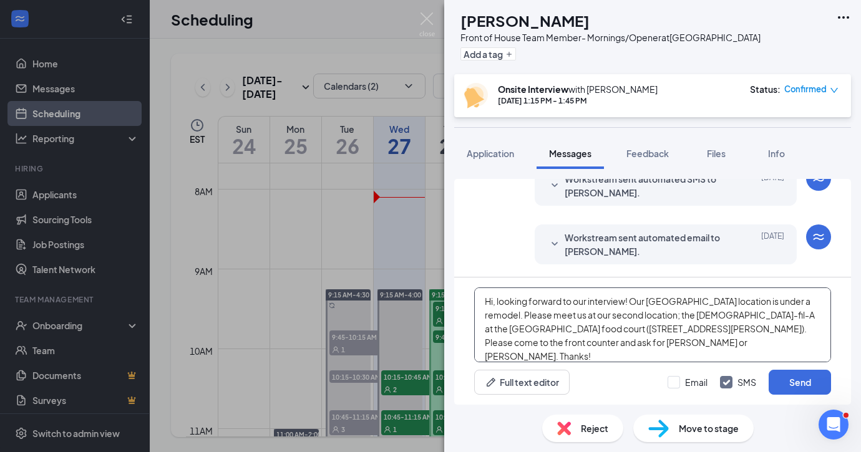
scroll to position [21, 0]
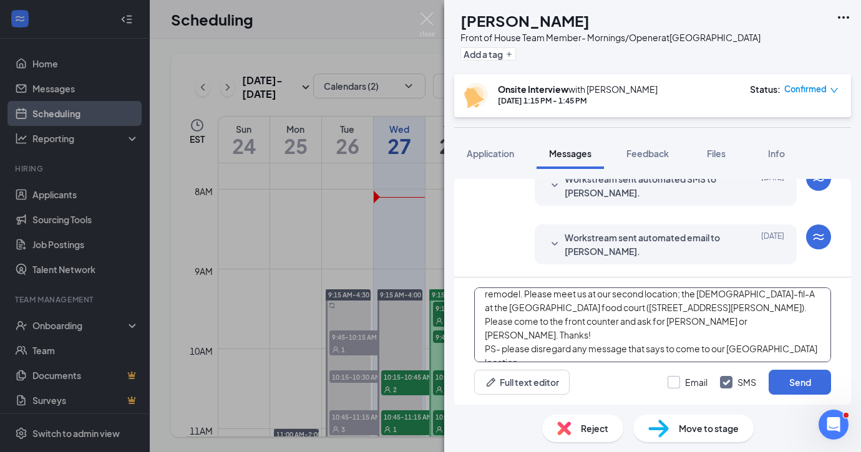
type textarea "Hi, looking forward to our interview! Our [GEOGRAPHIC_DATA] location is under a…"
click at [676, 381] on div at bounding box center [674, 382] width 12 height 12
click at [676, 381] on input "Email" at bounding box center [688, 382] width 40 height 12
checkbox input "true"
click at [800, 386] on button "Send" at bounding box center [800, 382] width 62 height 25
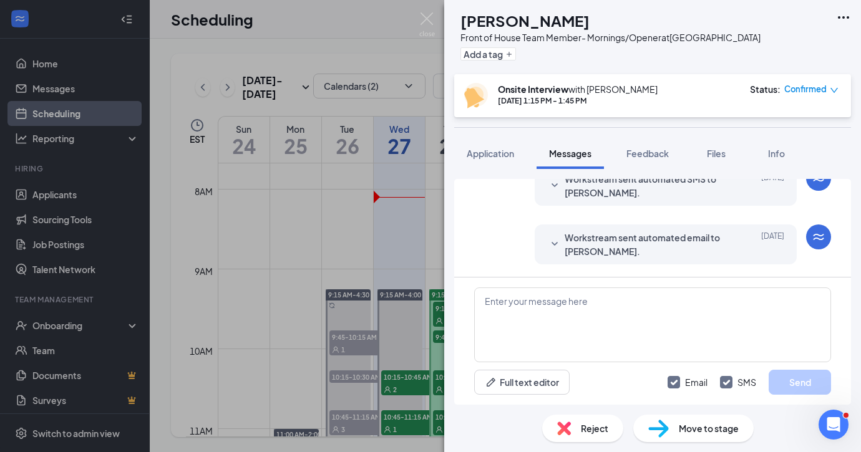
scroll to position [727, 0]
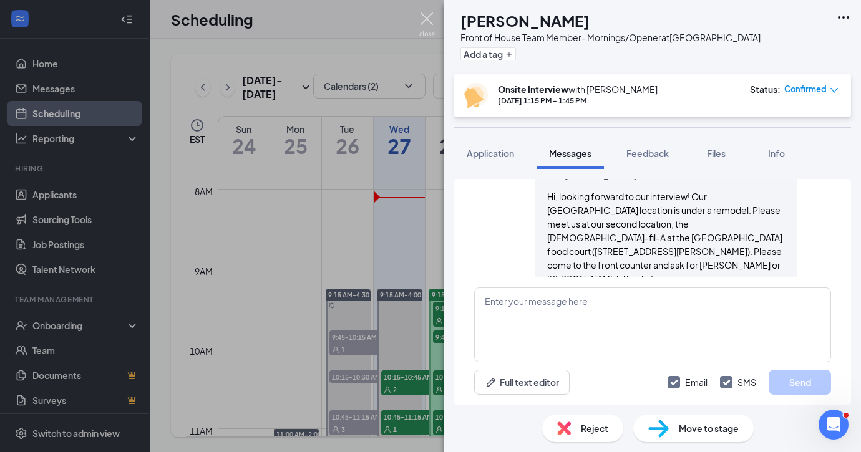
click at [431, 14] on img at bounding box center [427, 24] width 16 height 24
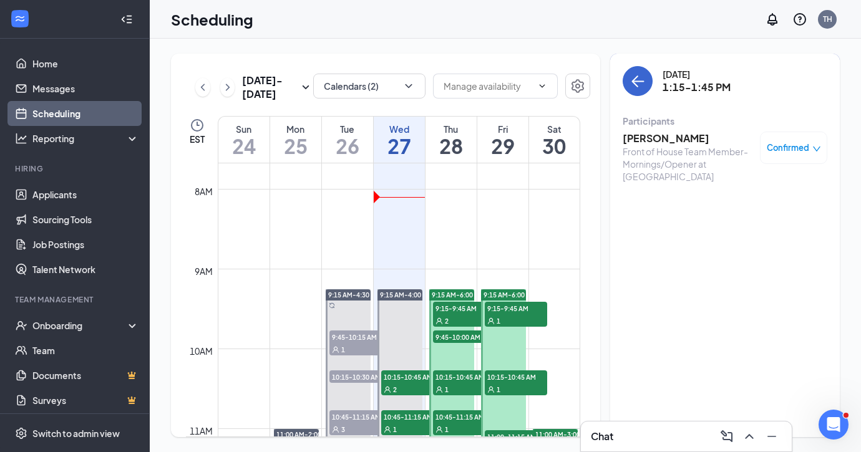
click at [636, 79] on icon "ArrowLeft" at bounding box center [635, 82] width 6 height 12
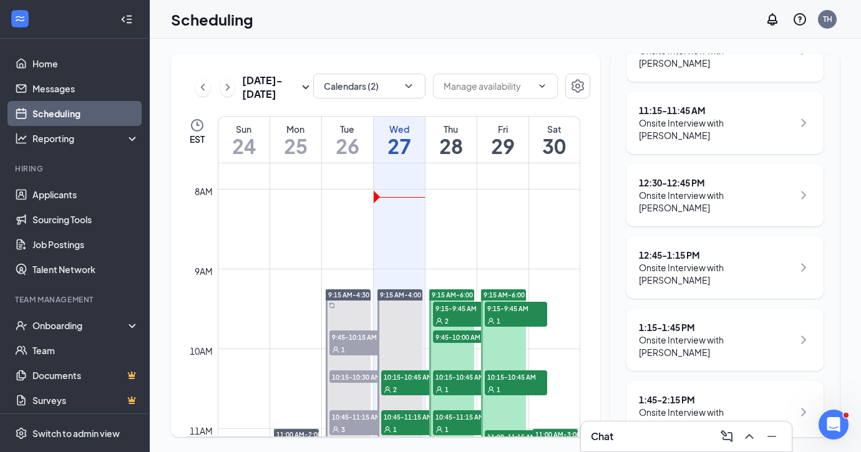
scroll to position [237, 0]
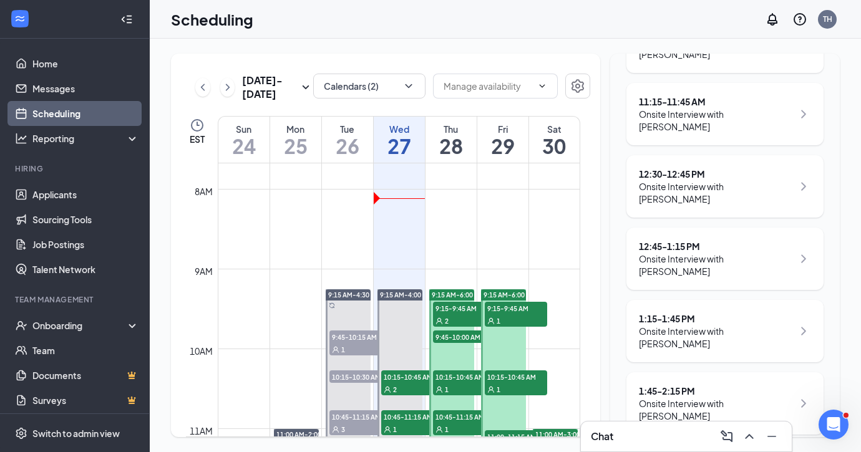
click at [688, 385] on div "1:45 - 2:15 PM" at bounding box center [716, 391] width 154 height 12
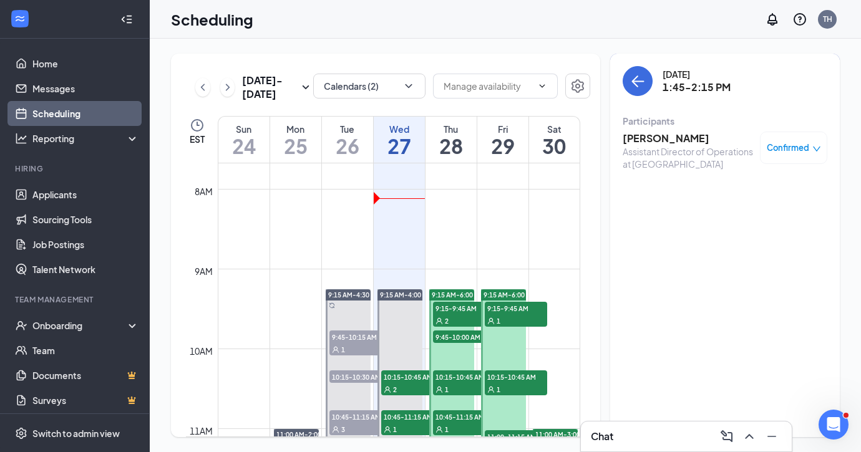
click at [640, 138] on h3 "[PERSON_NAME]" at bounding box center [688, 139] width 131 height 14
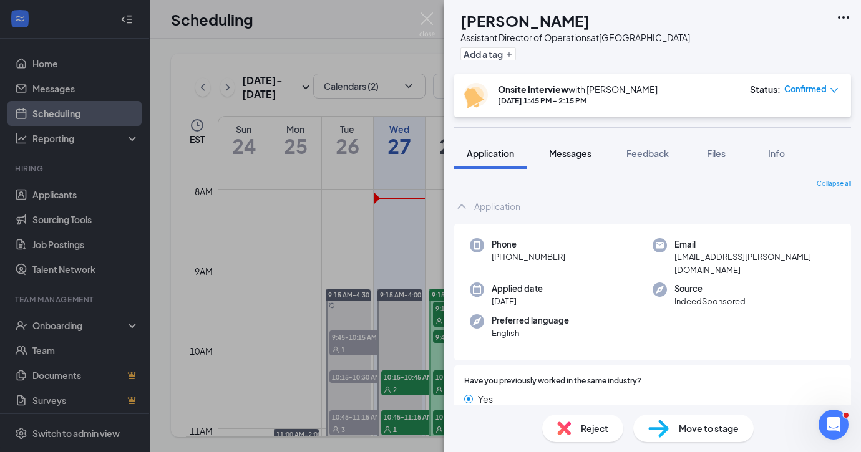
click at [577, 156] on span "Messages" at bounding box center [570, 153] width 42 height 11
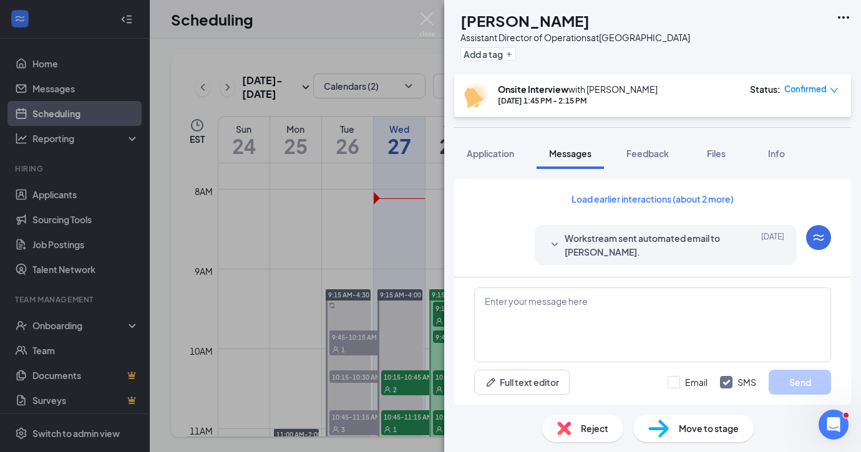
scroll to position [691, 0]
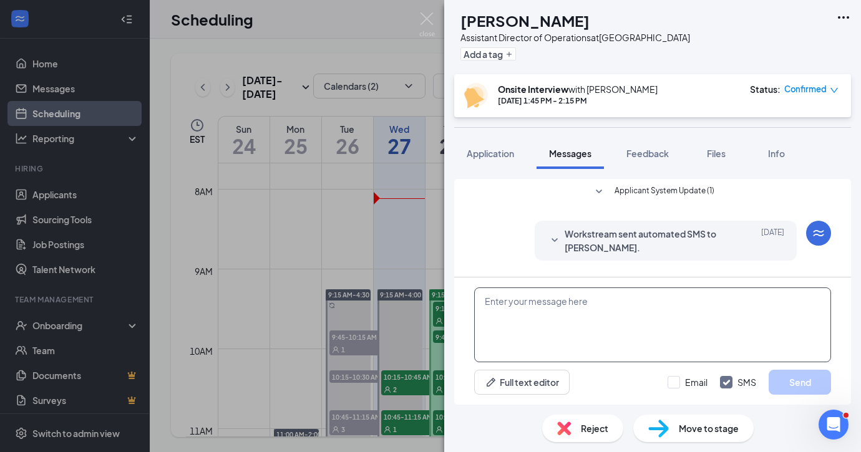
click at [503, 301] on textarea at bounding box center [652, 325] width 357 height 75
paste textarea "Hi, looking forward to our interview! Our [GEOGRAPHIC_DATA] location is under a…"
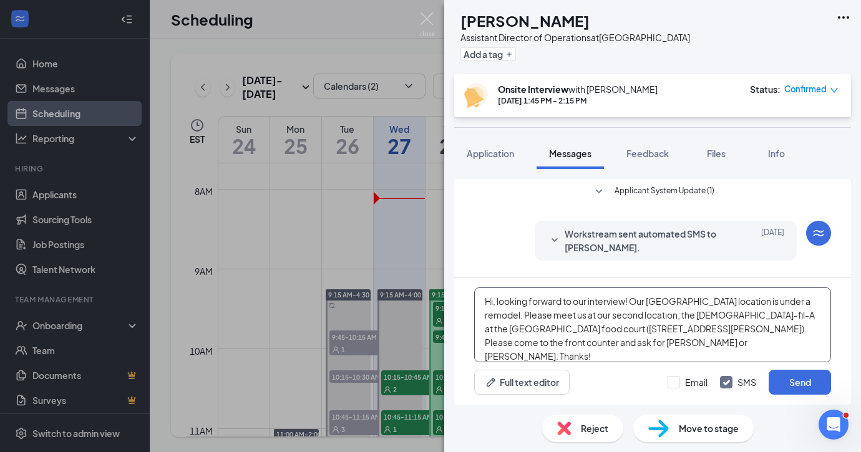
scroll to position [21, 0]
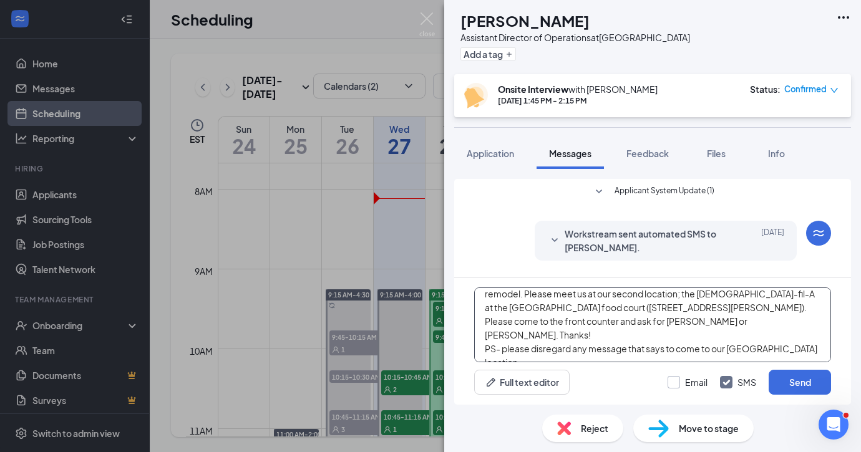
type textarea "Hi, looking forward to our interview! Our [GEOGRAPHIC_DATA] location is under a…"
click at [669, 384] on div at bounding box center [674, 382] width 12 height 12
click at [669, 384] on input "Email" at bounding box center [688, 382] width 40 height 12
checkbox input "true"
click at [783, 384] on button "Send" at bounding box center [800, 382] width 62 height 25
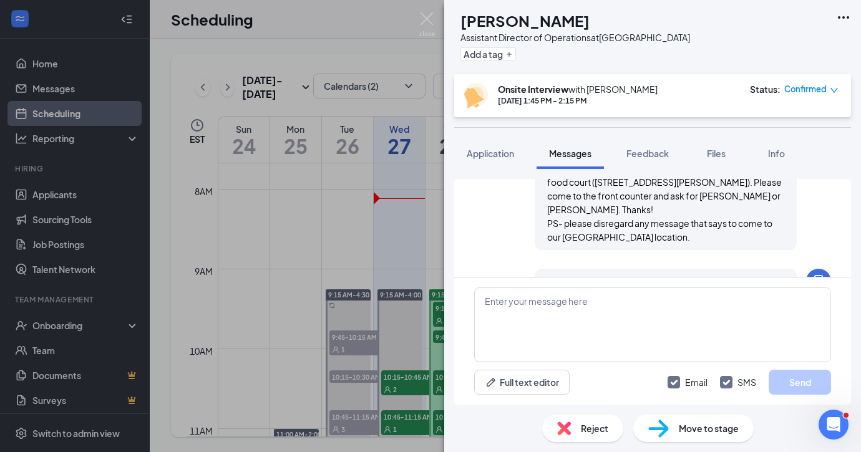
scroll to position [1015, 0]
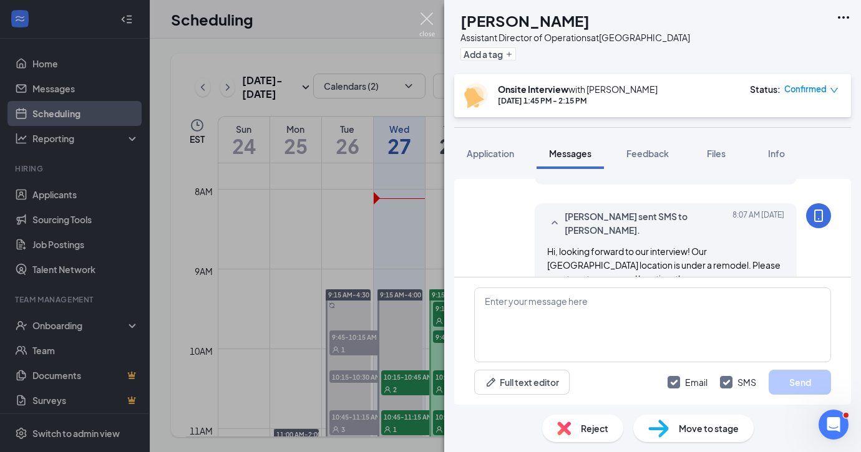
click at [427, 22] on img at bounding box center [427, 24] width 16 height 24
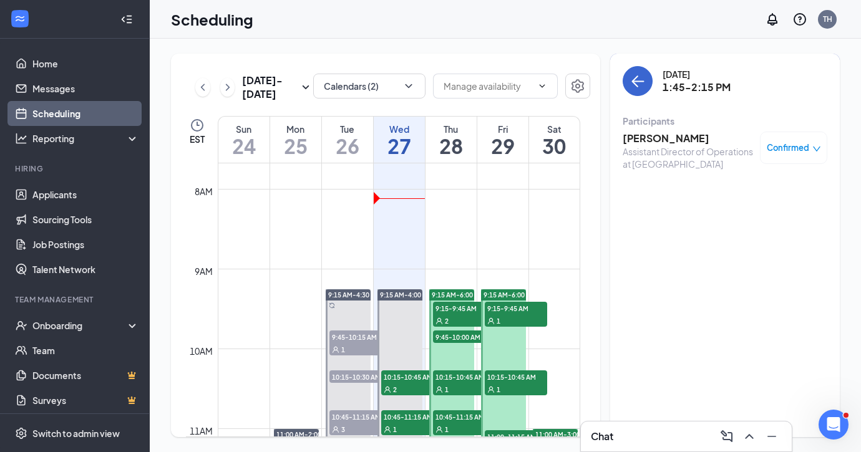
click at [637, 82] on icon "ArrowLeft" at bounding box center [637, 81] width 15 height 15
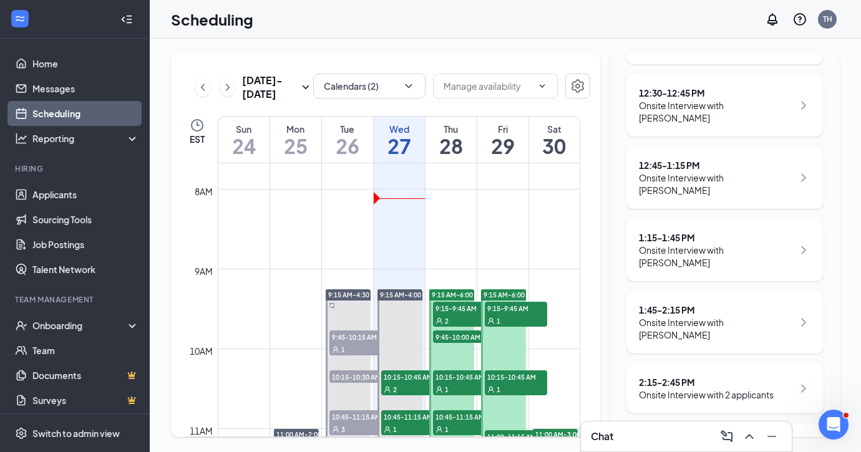
scroll to position [315, 0]
click at [701, 391] on div "Onsite Interview with 2 applicants" at bounding box center [706, 397] width 135 height 12
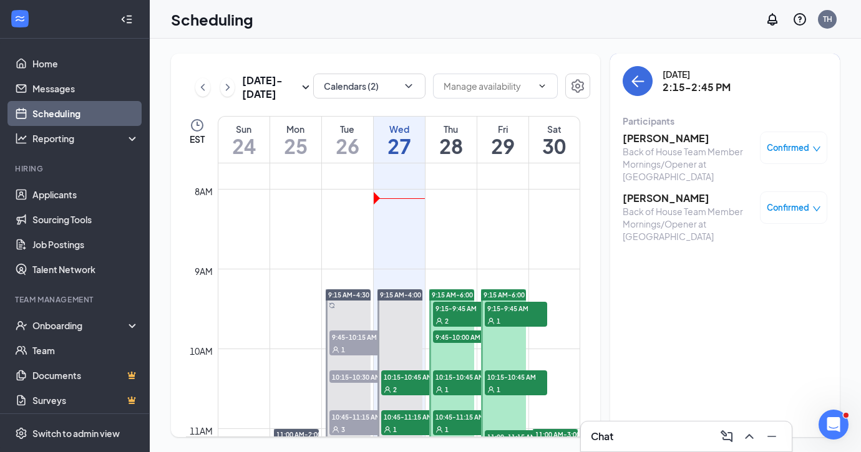
click at [657, 139] on h3 "[PERSON_NAME]" at bounding box center [688, 139] width 131 height 14
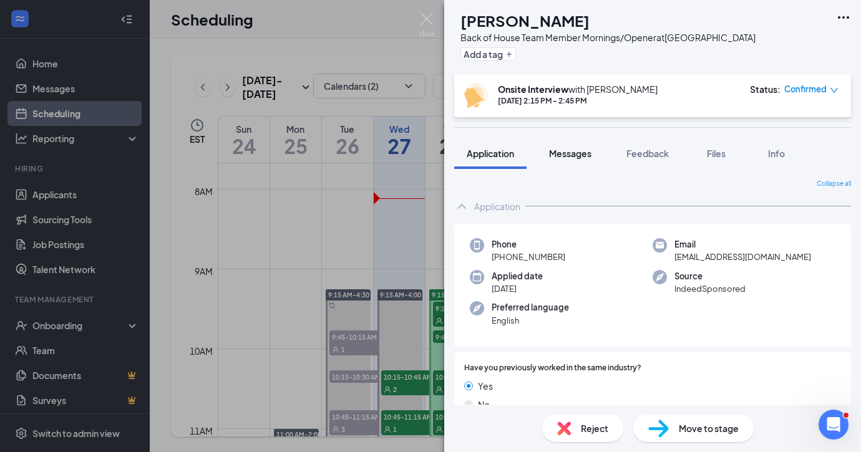
click at [563, 159] on span "Messages" at bounding box center [570, 153] width 42 height 11
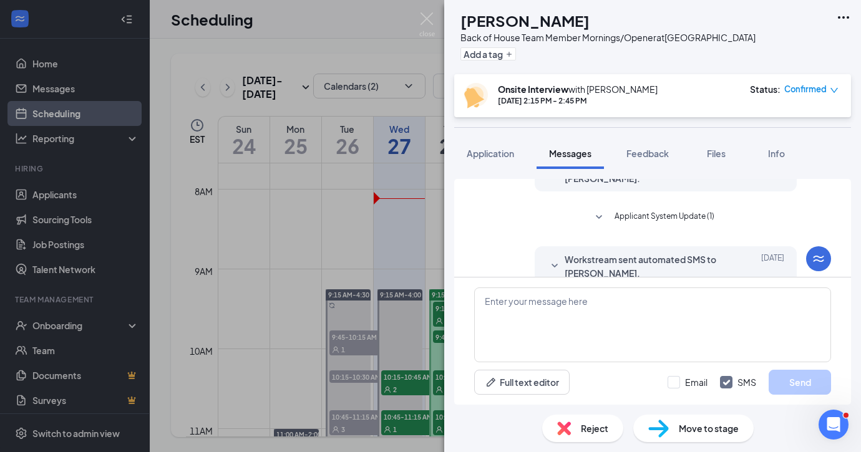
scroll to position [403, 0]
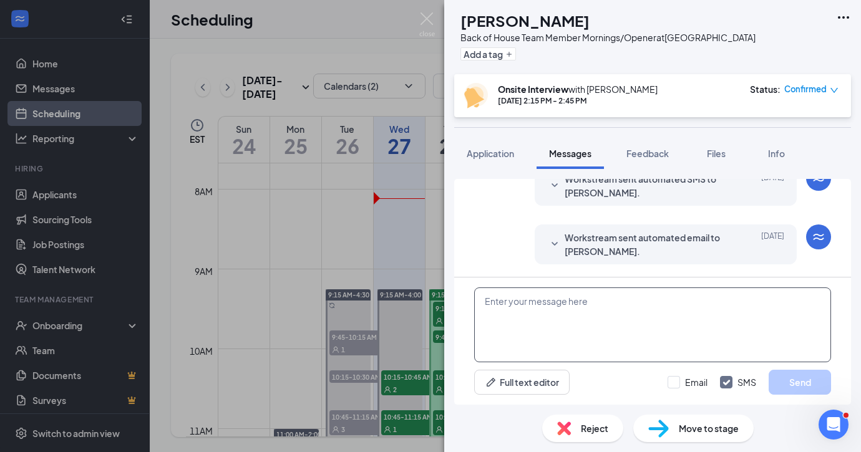
click at [496, 319] on textarea at bounding box center [652, 325] width 357 height 75
paste textarea "Hi, looking forward to our interview! Our [GEOGRAPHIC_DATA] location is under a…"
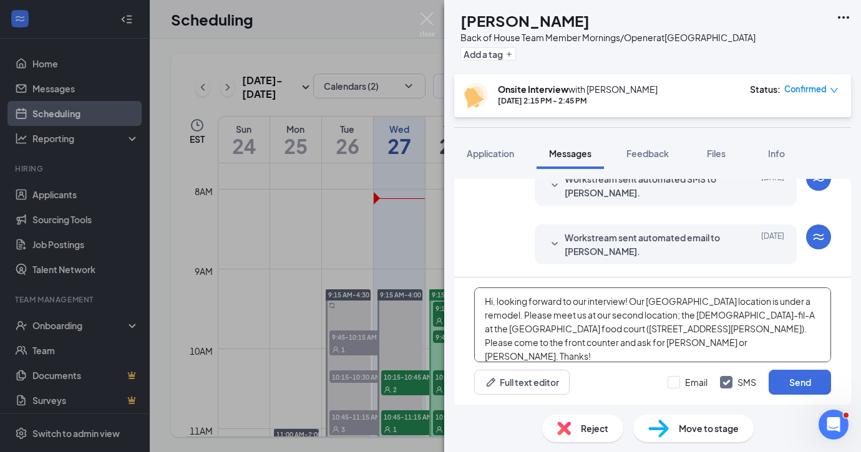
scroll to position [21, 0]
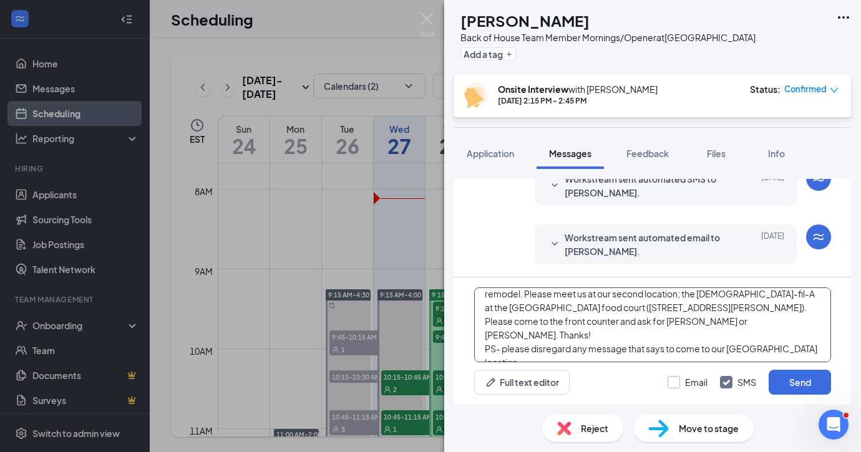
type textarea "Hi, looking forward to our interview! Our [GEOGRAPHIC_DATA] location is under a…"
click at [670, 385] on div at bounding box center [674, 382] width 12 height 12
click at [670, 385] on input "Email" at bounding box center [688, 382] width 40 height 12
checkbox input "true"
click at [804, 381] on button "Send" at bounding box center [800, 382] width 62 height 25
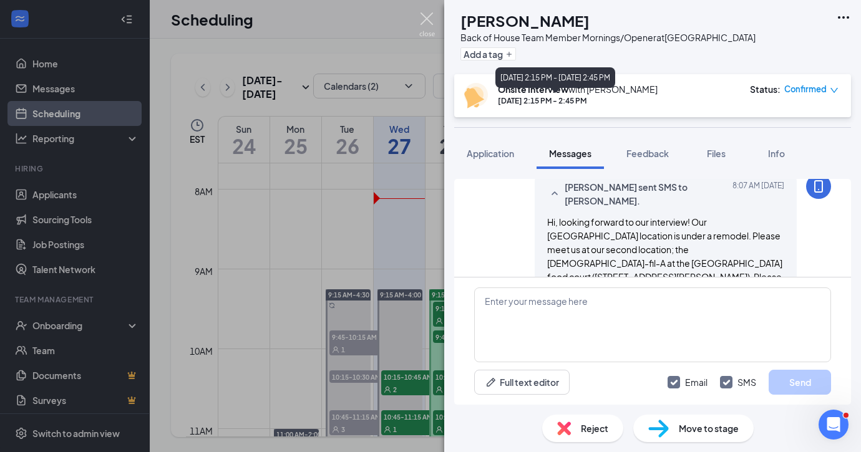
scroll to position [727, 0]
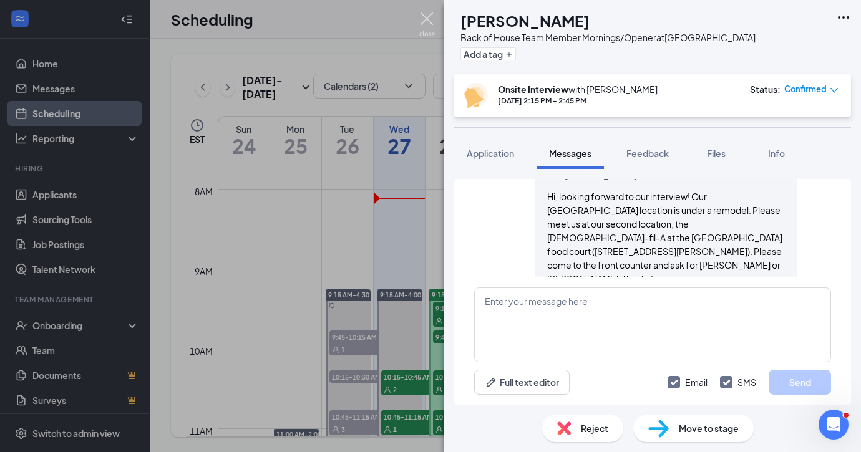
click at [432, 19] on img at bounding box center [427, 24] width 16 height 24
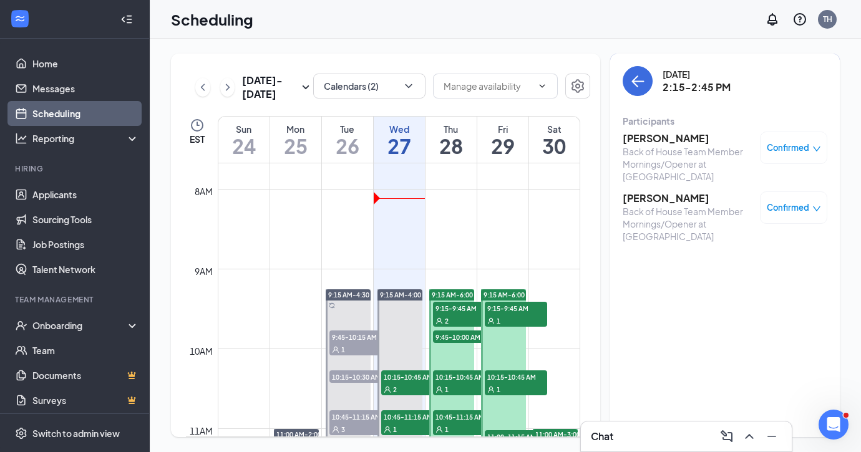
click at [672, 202] on h3 "[PERSON_NAME]" at bounding box center [688, 199] width 131 height 14
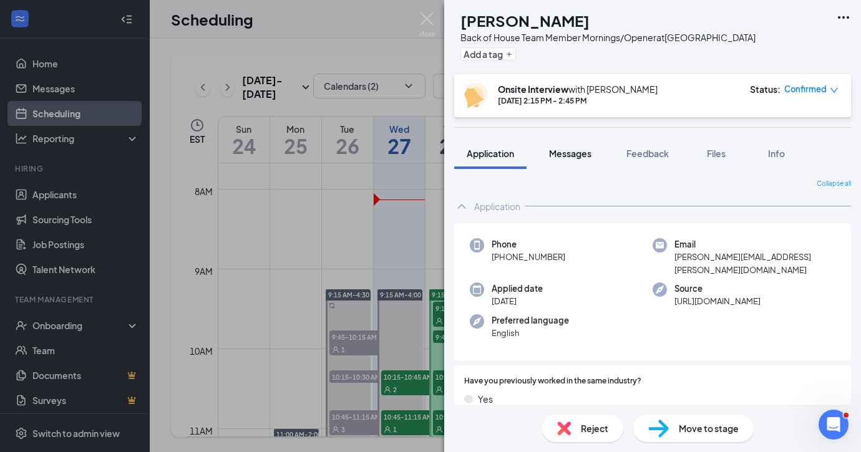
click at [576, 155] on span "Messages" at bounding box center [570, 153] width 42 height 11
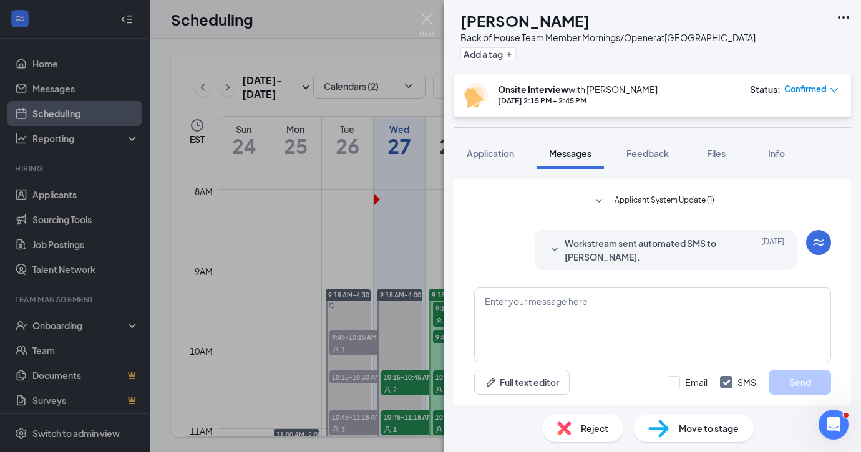
scroll to position [424, 0]
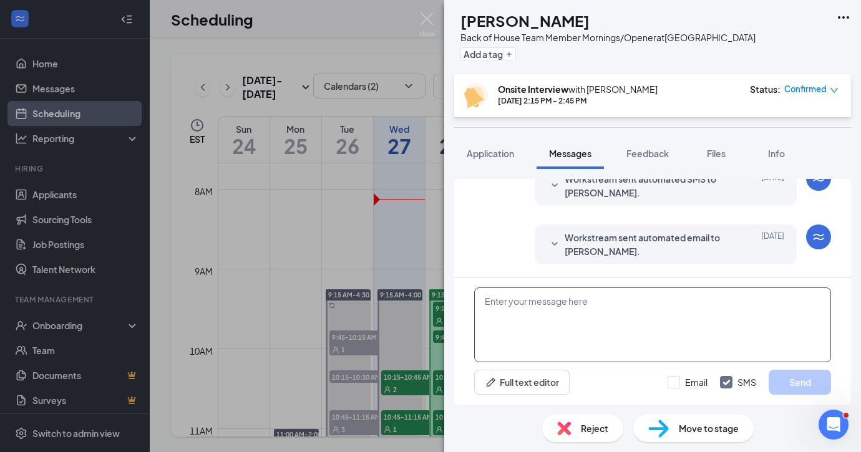
click at [517, 304] on textarea at bounding box center [652, 325] width 357 height 75
paste textarea "Hi, looking forward to our interview! Our [GEOGRAPHIC_DATA] location is under a…"
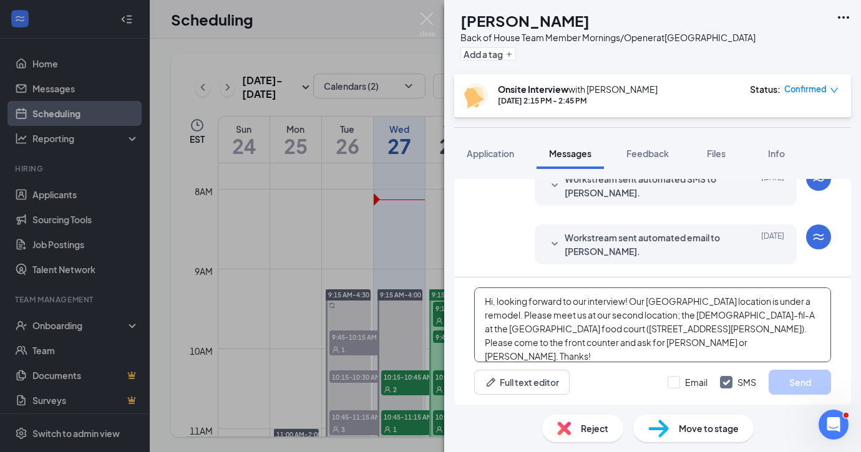
scroll to position [21, 0]
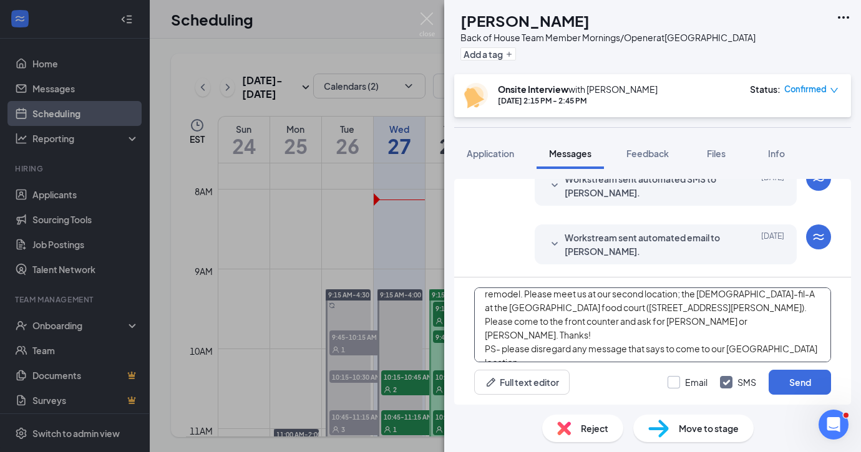
type textarea "Hi, looking forward to our interview! Our [GEOGRAPHIC_DATA] location is under a…"
click at [675, 384] on div at bounding box center [674, 382] width 12 height 12
click at [675, 384] on input "Email" at bounding box center [688, 382] width 40 height 12
checkbox input "true"
click at [796, 383] on button "Send" at bounding box center [800, 382] width 62 height 25
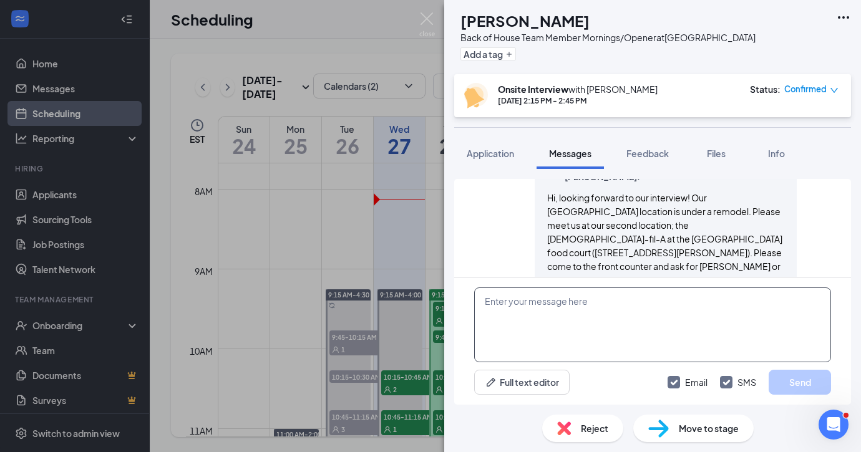
scroll to position [748, 0]
click at [420, 17] on img at bounding box center [427, 24] width 16 height 24
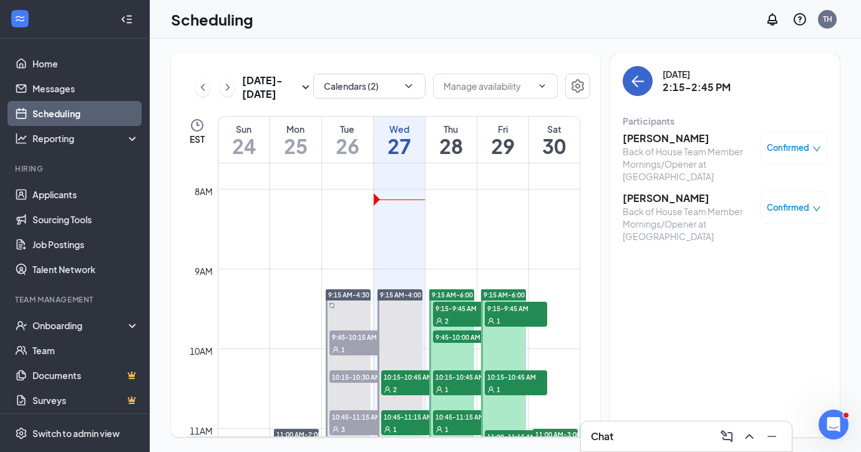
click at [639, 79] on icon "ArrowLeft" at bounding box center [637, 81] width 15 height 15
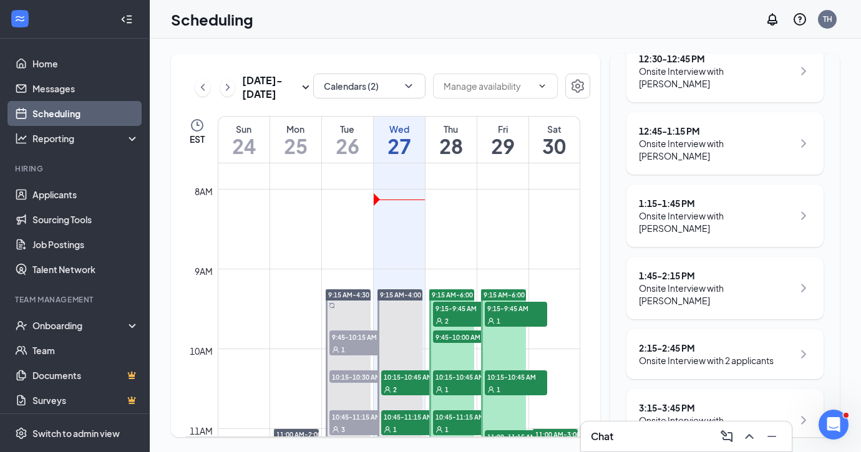
scroll to position [357, 0]
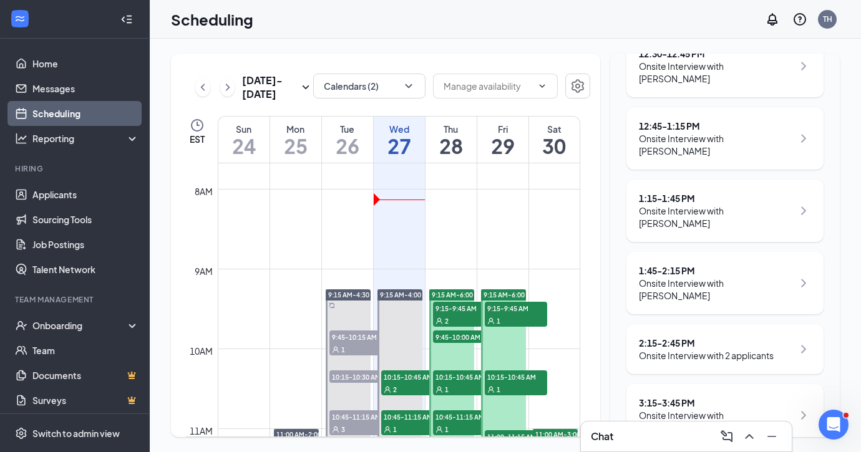
click at [680, 409] on div "Onsite Interview with [PERSON_NAME]" at bounding box center [716, 421] width 154 height 25
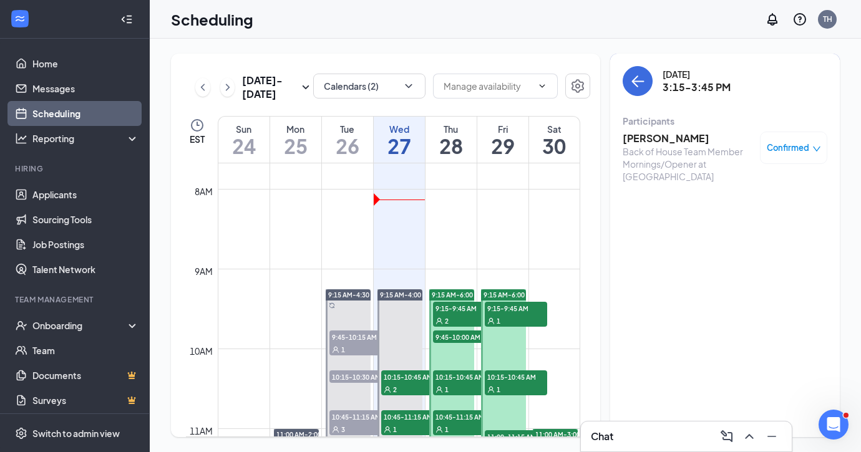
click at [644, 134] on h3 "[PERSON_NAME]" at bounding box center [688, 139] width 131 height 14
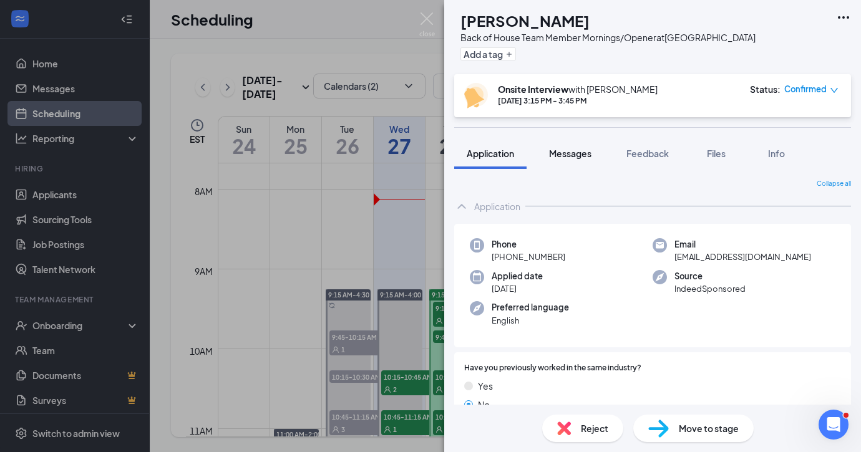
click at [564, 150] on span "Messages" at bounding box center [570, 153] width 42 height 11
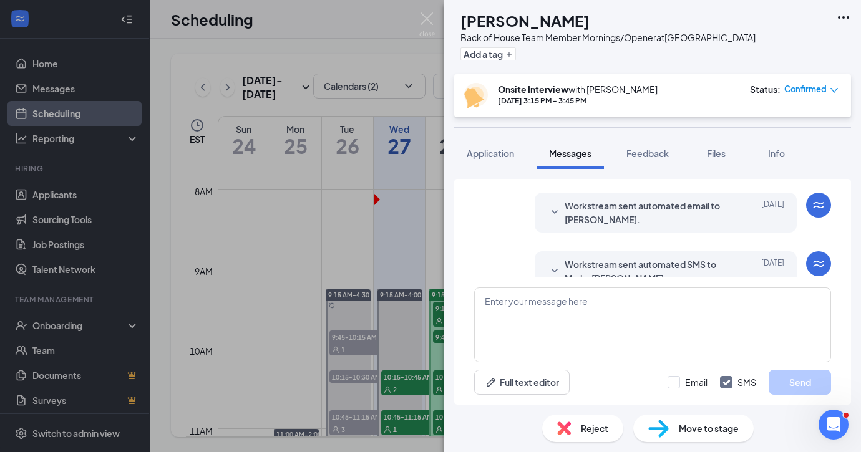
scroll to position [209, 0]
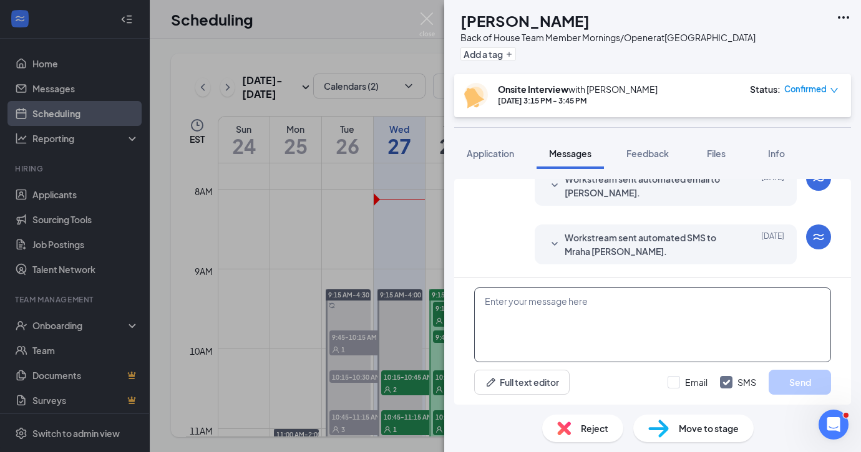
click at [511, 306] on textarea at bounding box center [652, 325] width 357 height 75
paste textarea "Hi, looking forward to our interview! Our [GEOGRAPHIC_DATA] location is under a…"
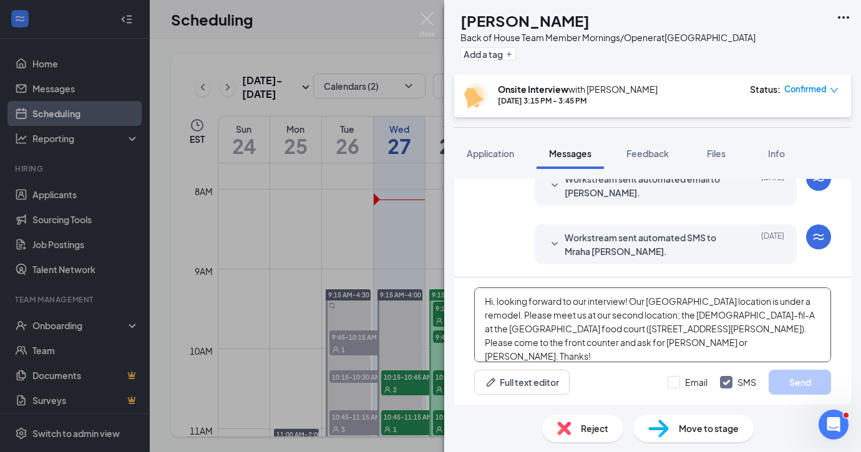
scroll to position [21, 0]
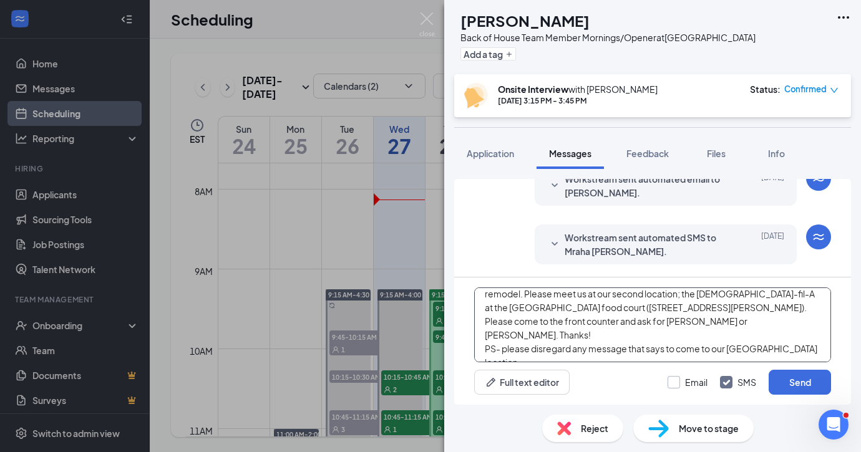
type textarea "Hi, looking forward to our interview! Our [GEOGRAPHIC_DATA] location is under a…"
click at [671, 384] on div at bounding box center [674, 382] width 12 height 12
click at [671, 384] on input "Email" at bounding box center [688, 382] width 40 height 12
checkbox input "true"
click at [806, 385] on button "Send" at bounding box center [800, 382] width 62 height 25
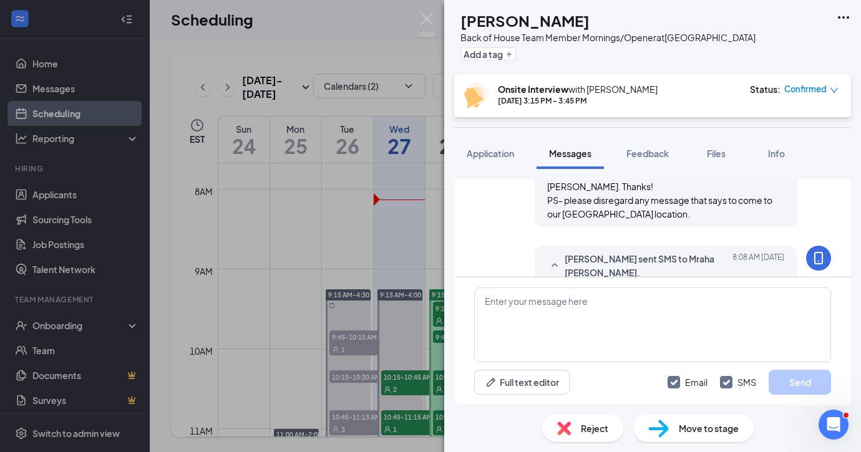
scroll to position [534, 0]
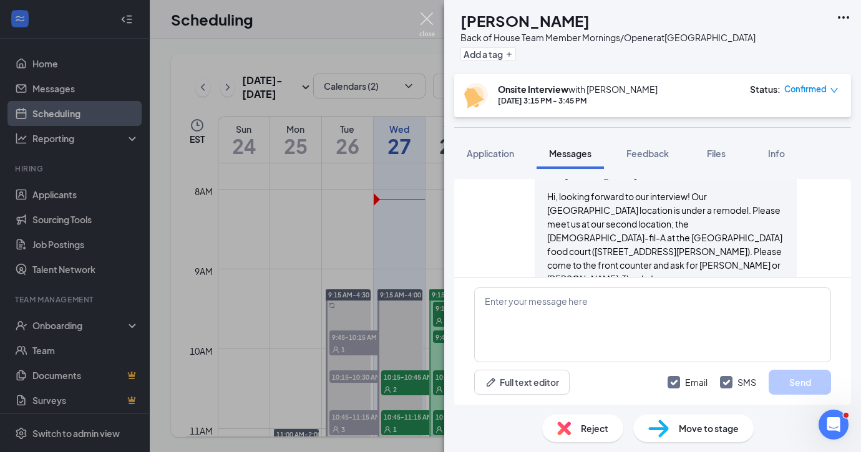
click at [422, 14] on img at bounding box center [427, 24] width 16 height 24
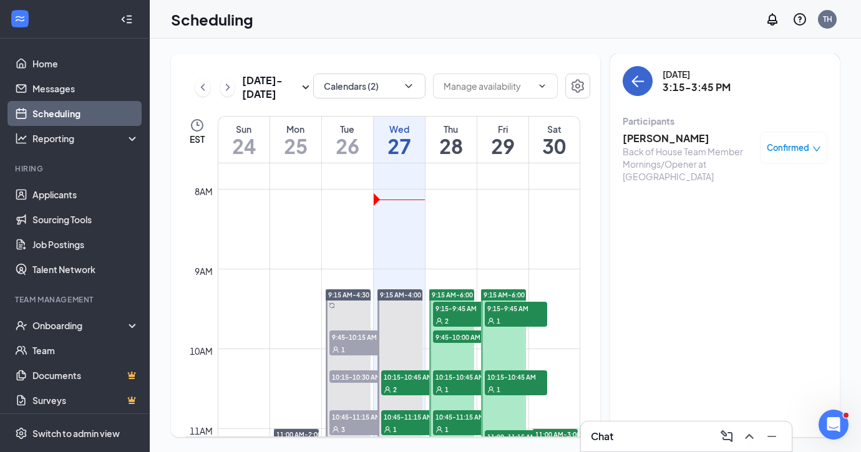
click at [635, 87] on icon "ArrowLeft" at bounding box center [637, 81] width 15 height 15
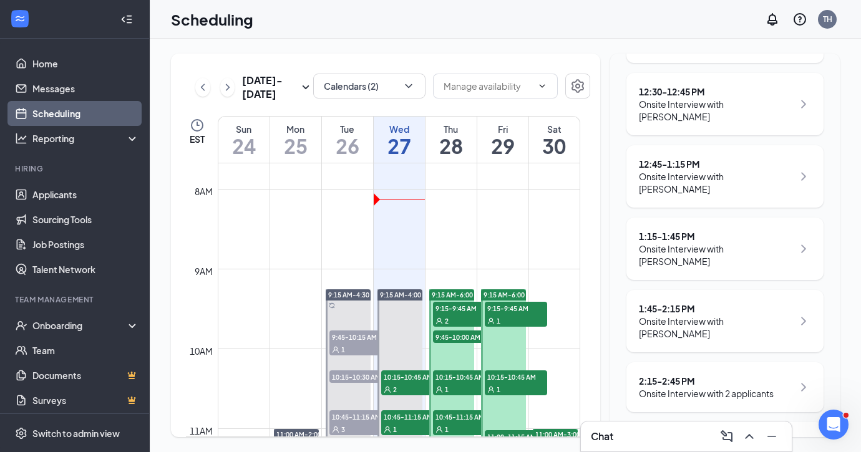
scroll to position [361, 0]
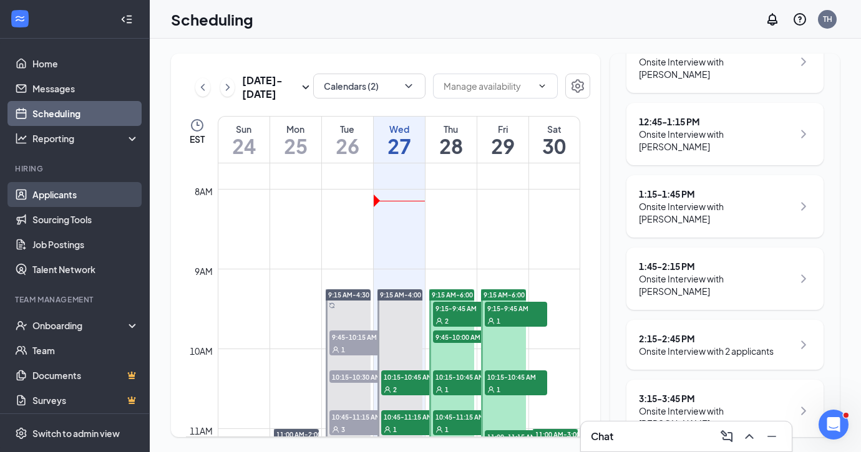
click at [56, 192] on link "Applicants" at bounding box center [85, 194] width 107 height 25
